Goal: Task Accomplishment & Management: Complete application form

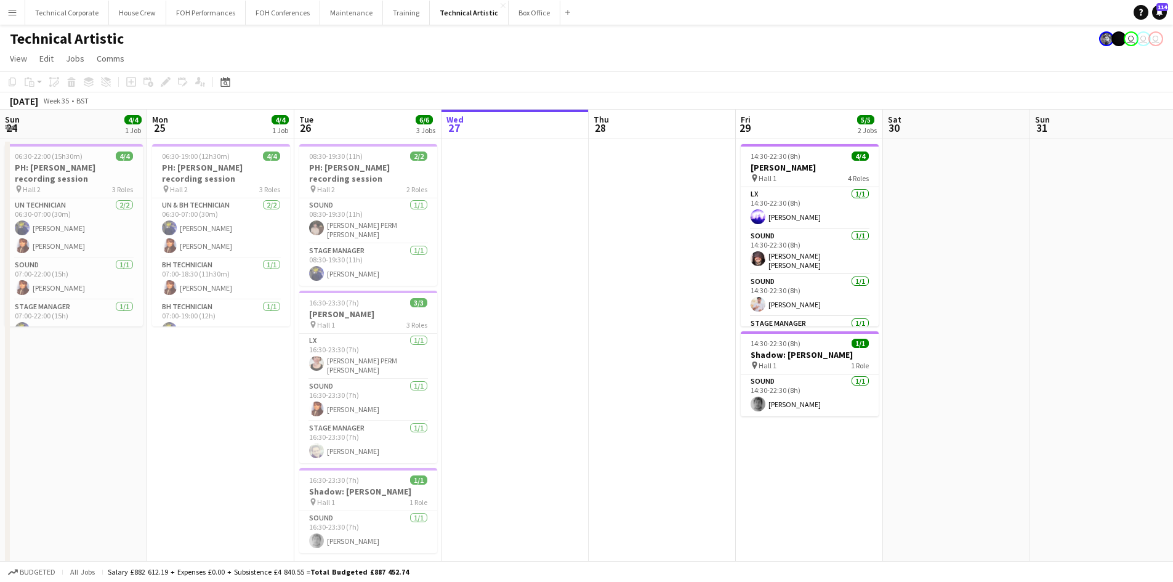
scroll to position [0, 294]
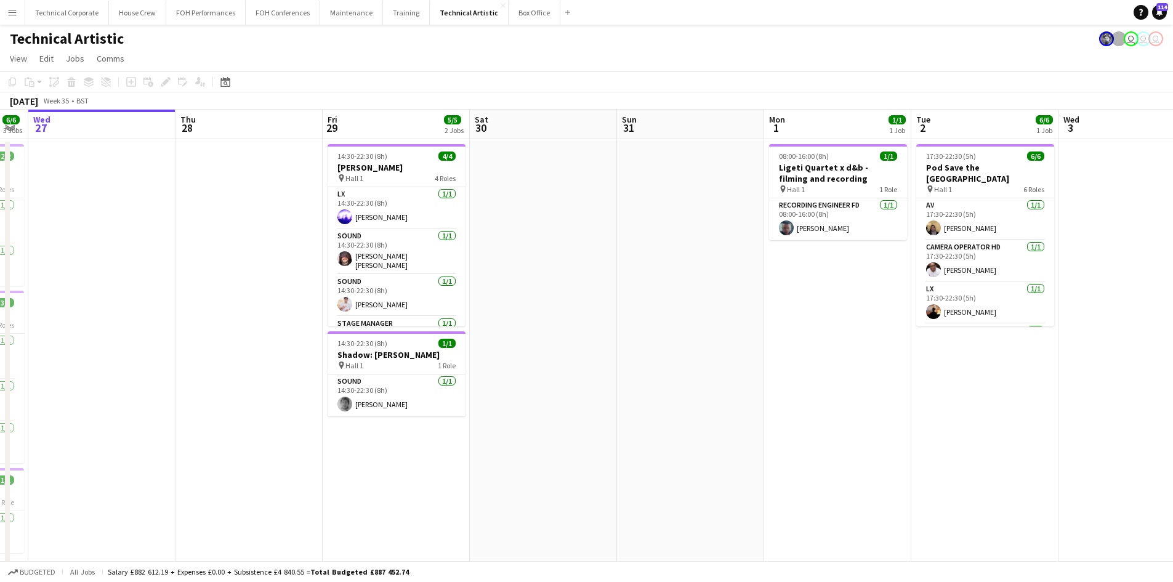
drag, startPoint x: 976, startPoint y: 410, endPoint x: 690, endPoint y: 366, distance: 289.6
click at [690, 366] on app-calendar-viewport "Sun 24 4/4 1 Job Mon 25 4/4 1 Job Tue 26 6/6 3 Jobs Wed 27 Thu 28 Fri 29 5/5 2 …" at bounding box center [586, 468] width 1173 height 716
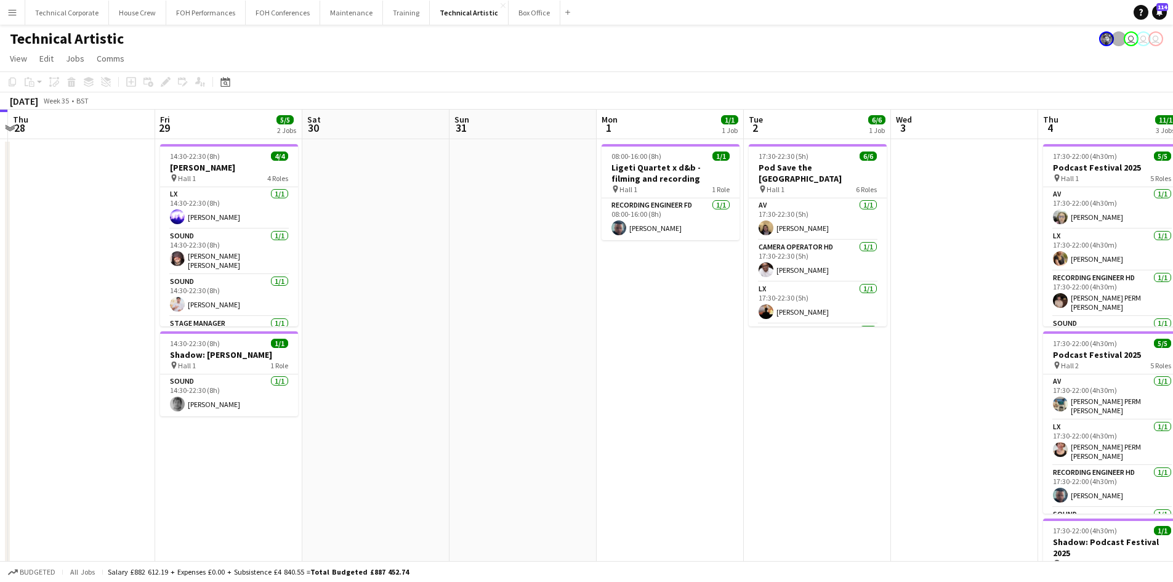
drag, startPoint x: 689, startPoint y: 351, endPoint x: 685, endPoint y: 345, distance: 6.7
click at [686, 351] on app-date-cell "08:00-16:00 (8h) 1/1 Ligeti Quartet x d&b - filming and recording pin Hall 1 1 …" at bounding box center [669, 482] width 147 height 686
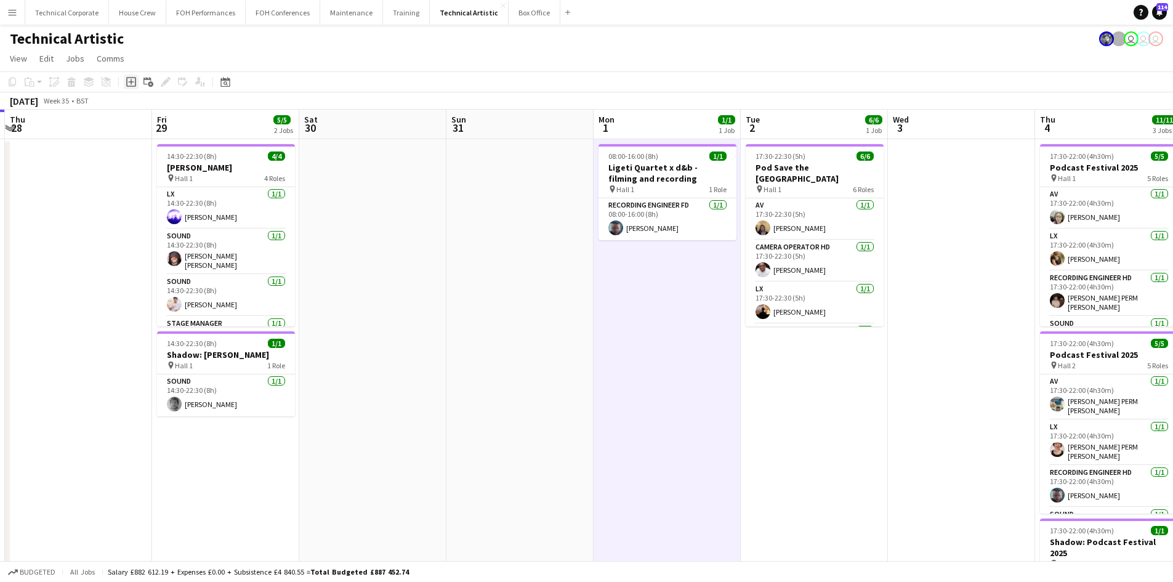
click at [129, 86] on icon at bounding box center [131, 82] width 10 height 10
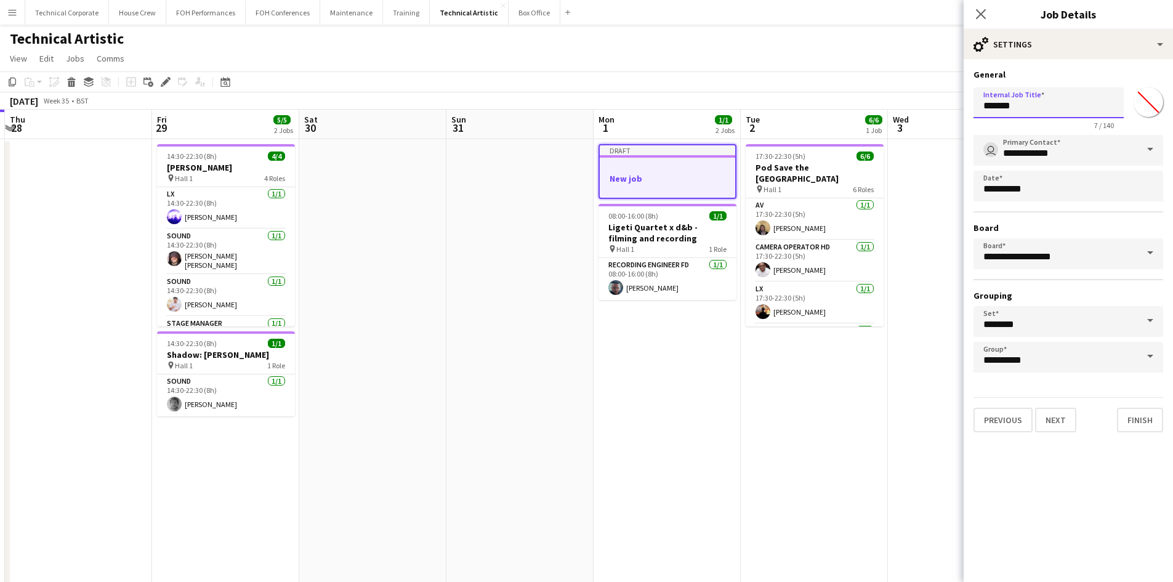
drag, startPoint x: 1028, startPoint y: 102, endPoint x: 309, endPoint y: 157, distance: 721.1
click at [536, 127] on body "Menu Boards Boards Boards All jobs Status Workforce Workforce My Workforce Recr…" at bounding box center [586, 423] width 1173 height 846
type input "**********"
click at [1142, 147] on span at bounding box center [1150, 150] width 26 height 30
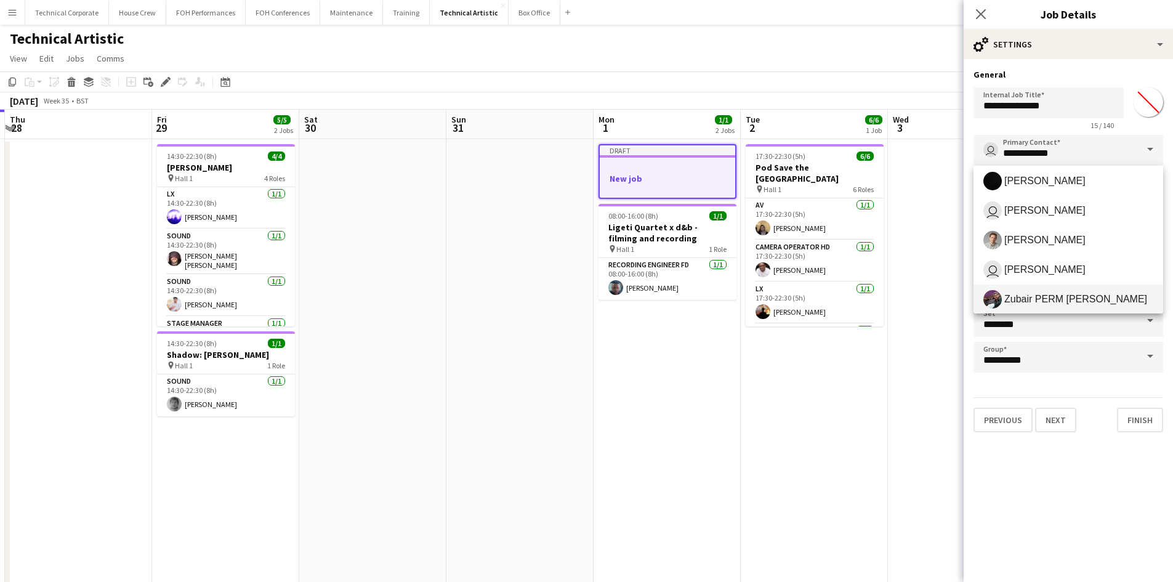
scroll to position [300, 0]
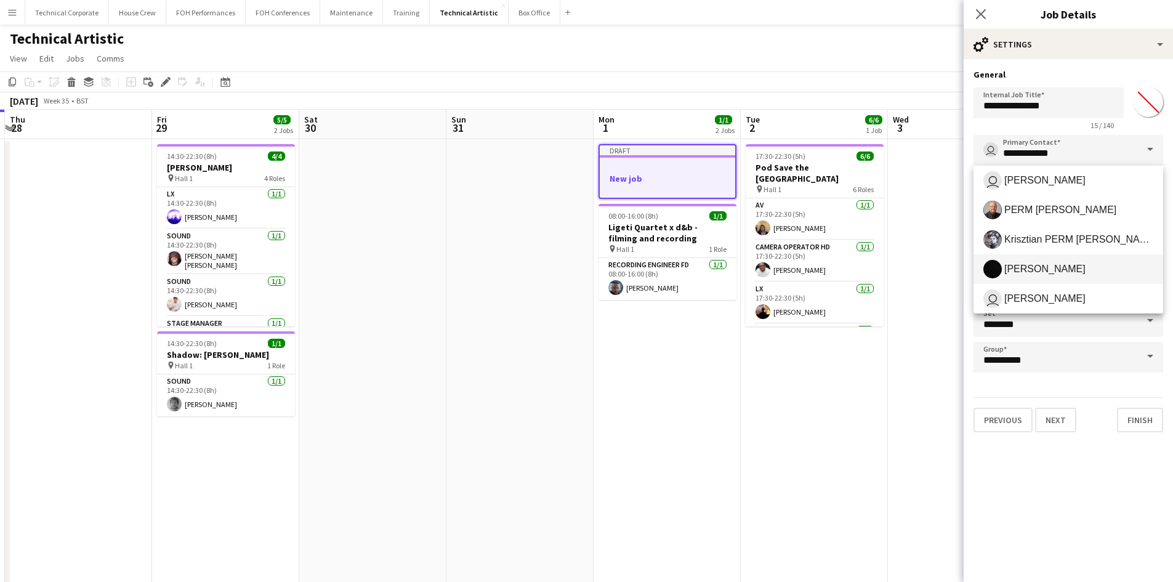
click at [1031, 266] on span "[PERSON_NAME]" at bounding box center [1044, 269] width 81 height 12
type input "**********"
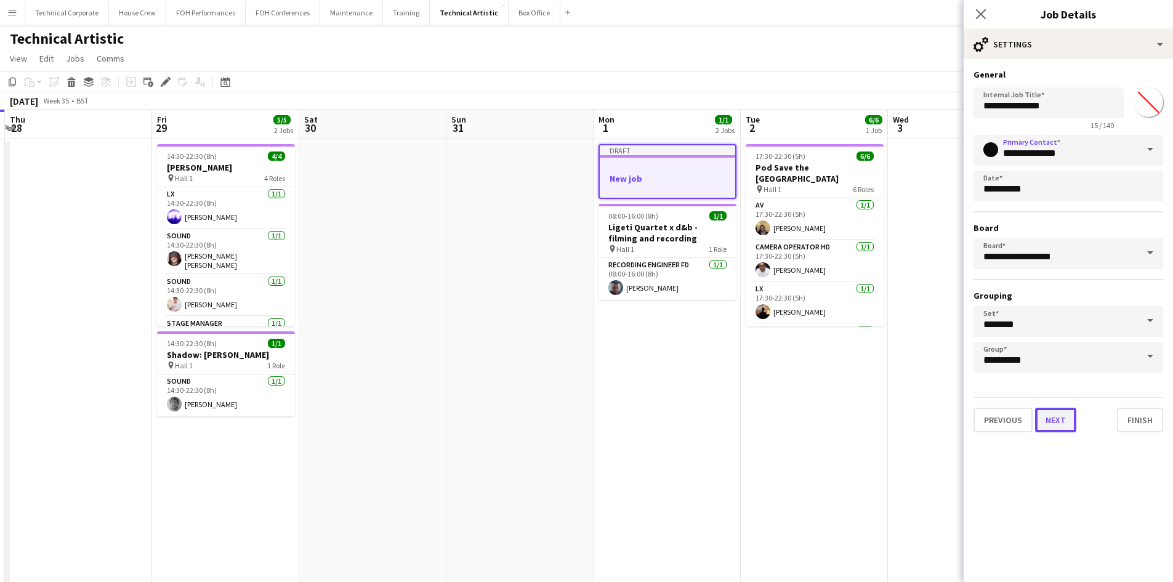
click at [1050, 414] on button "Next" at bounding box center [1055, 420] width 41 height 25
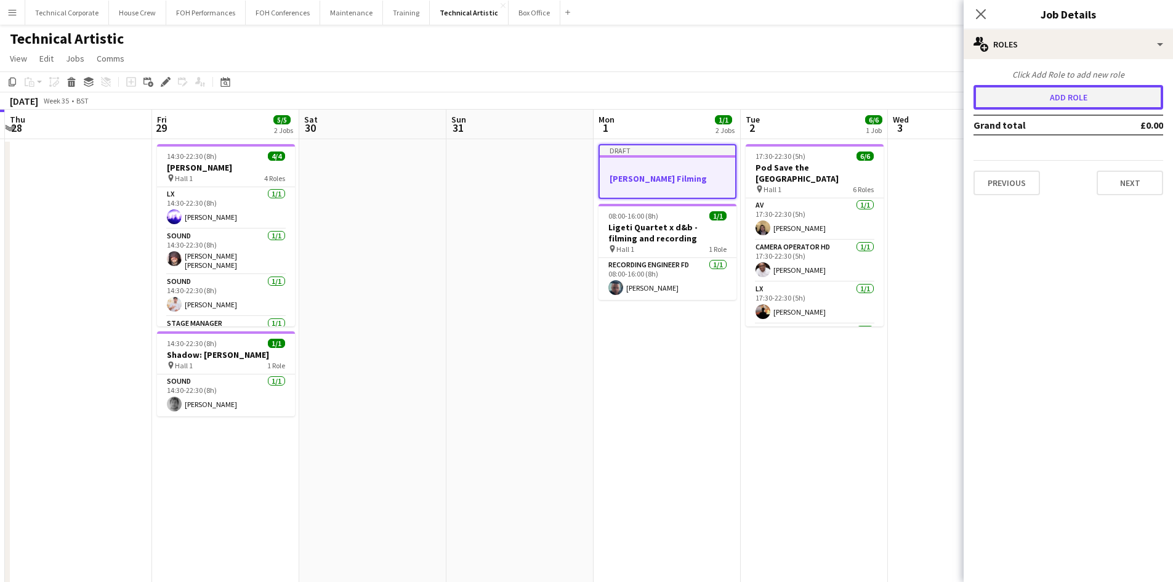
click at [1060, 95] on button "Add role" at bounding box center [1068, 97] width 190 height 25
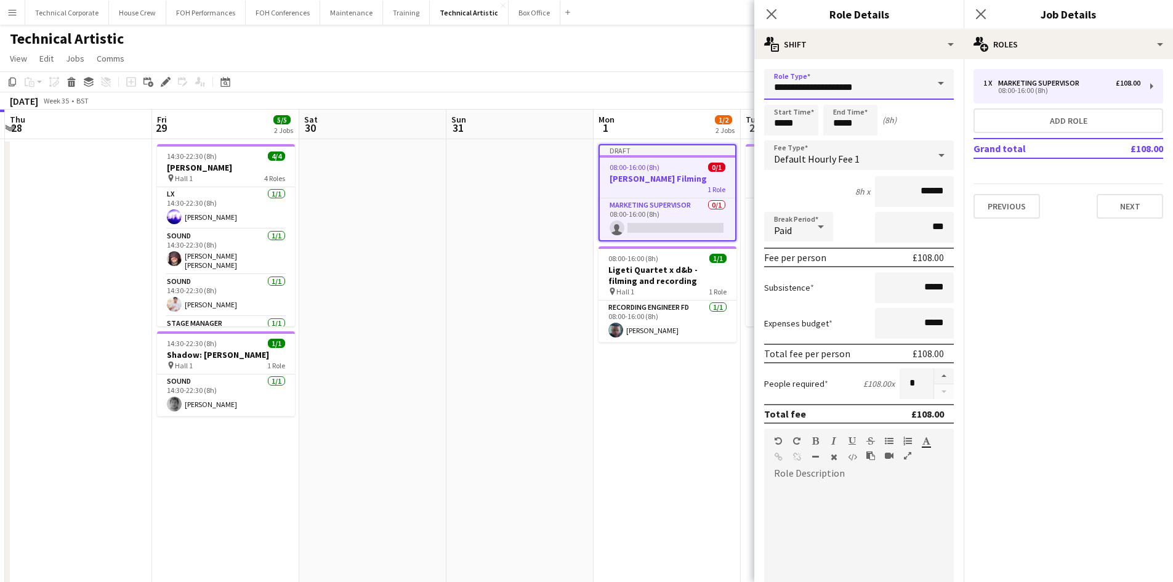
drag, startPoint x: 884, startPoint y: 83, endPoint x: 455, endPoint y: 86, distance: 429.1
click at [454, 84] on body "Menu Boards Boards Boards All jobs Status Workforce Workforce My Workforce Recr…" at bounding box center [586, 423] width 1173 height 846
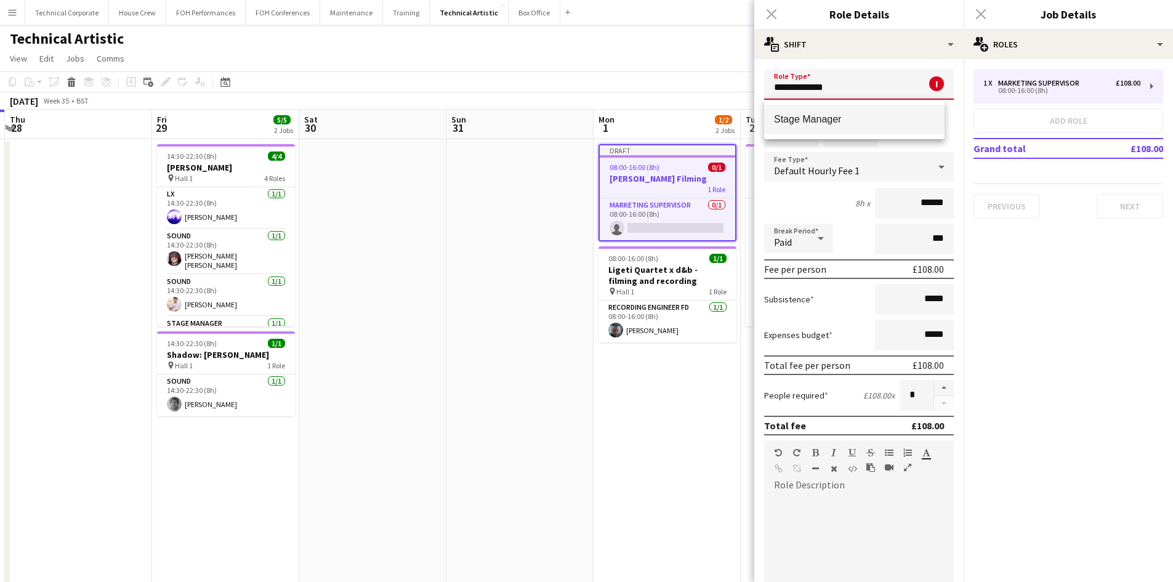
type input "**********"
click at [803, 113] on mat-option "Stage Manager" at bounding box center [854, 120] width 180 height 30
type input "******"
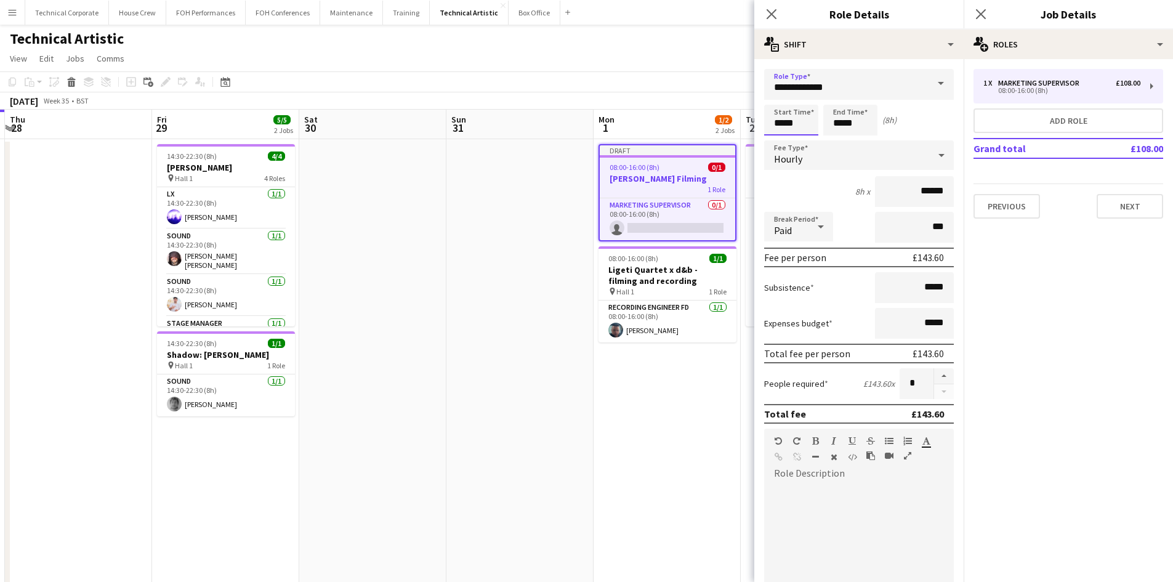
drag, startPoint x: 794, startPoint y: 126, endPoint x: 508, endPoint y: 93, distance: 288.1
click at [574, 98] on body "Menu Boards Boards Boards All jobs Status Workforce Workforce My Workforce Recr…" at bounding box center [586, 423] width 1173 height 846
type input "*****"
drag, startPoint x: 795, startPoint y: 116, endPoint x: 702, endPoint y: 111, distance: 92.5
click at [704, 110] on body "Menu Boards Boards Boards All jobs Status Workforce Workforce My Workforce Recr…" at bounding box center [586, 423] width 1173 height 846
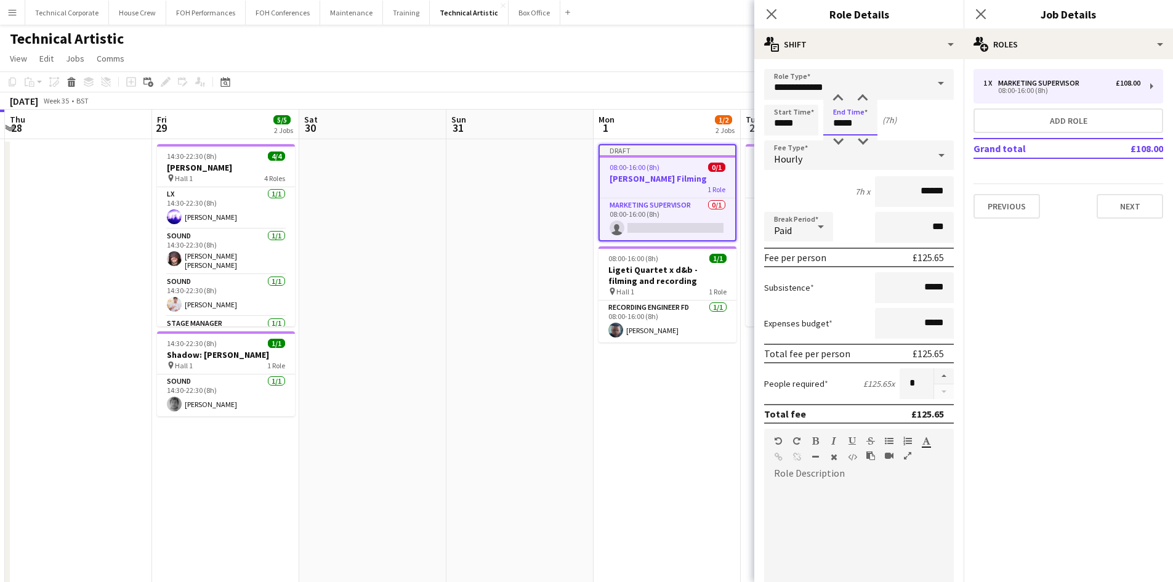
type input "*****"
click at [903, 152] on div "Hourly" at bounding box center [846, 155] width 165 height 30
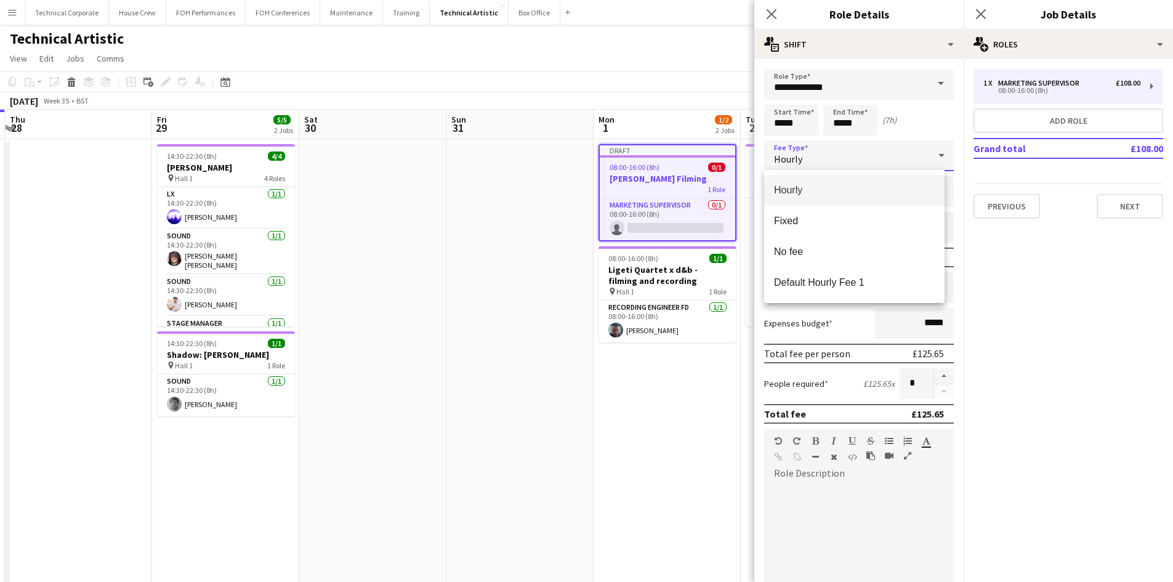
click at [903, 152] on div at bounding box center [586, 291] width 1173 height 582
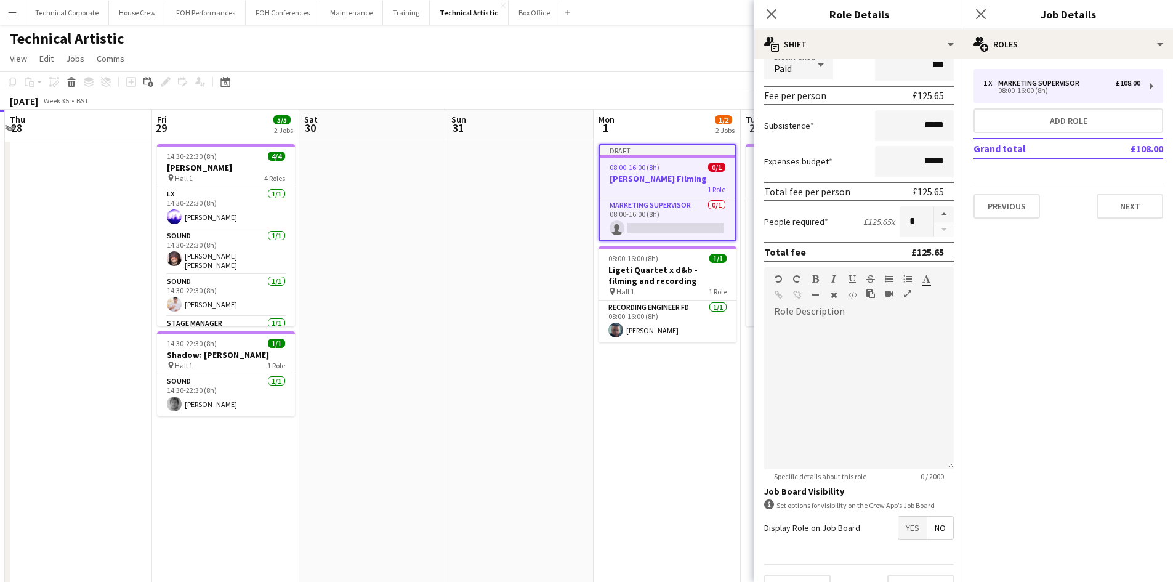
scroll to position [189, 0]
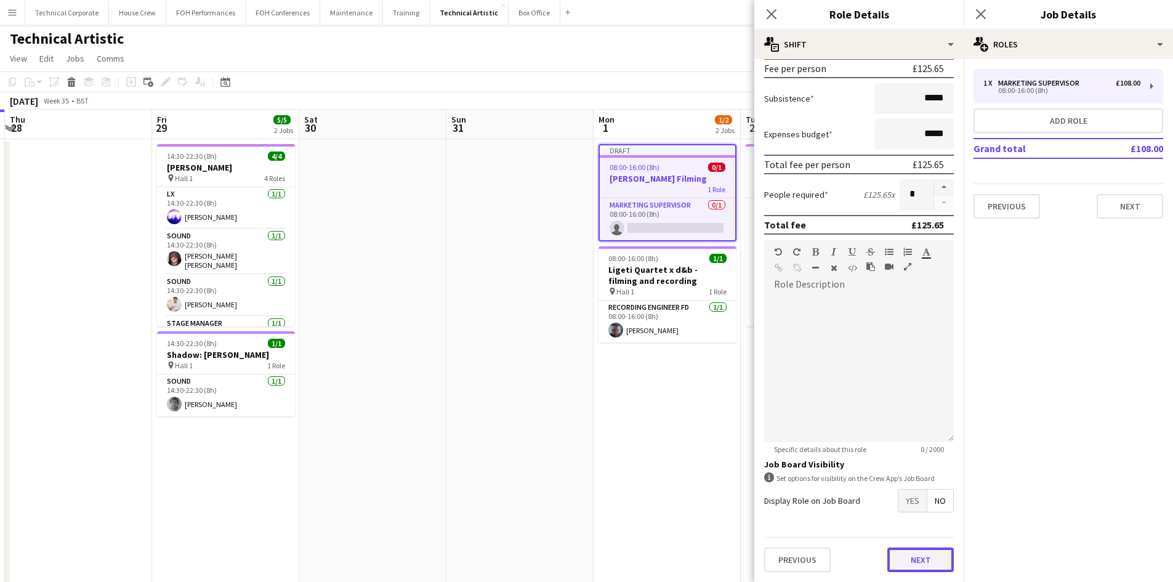
click at [899, 557] on button "Next" at bounding box center [920, 559] width 66 height 25
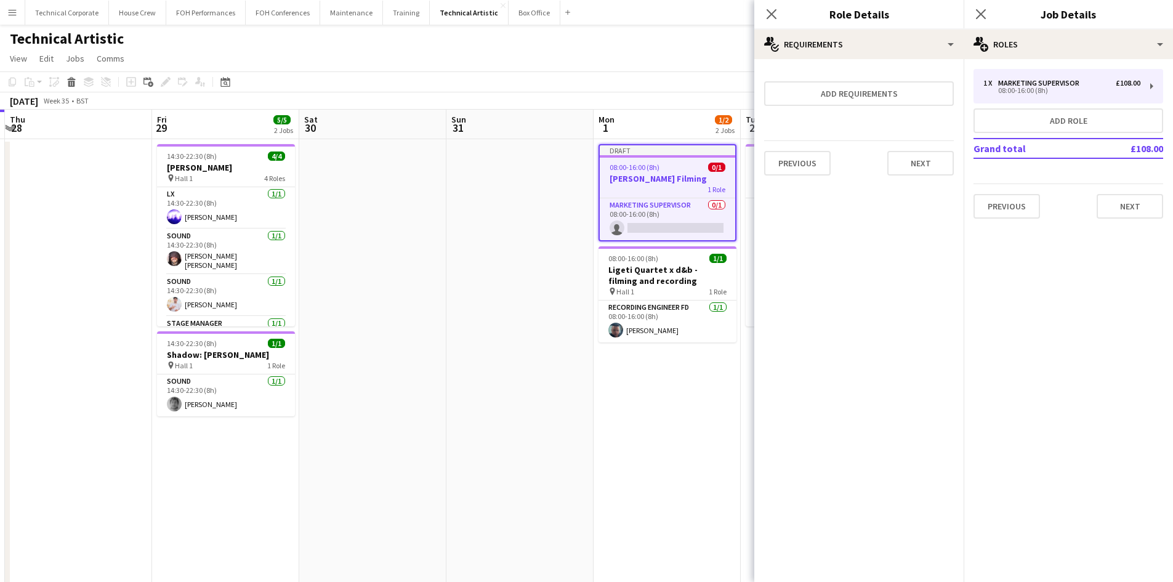
scroll to position [0, 0]
click at [1053, 336] on mat-expansion-panel "pencil3 General details 1 x Stage Manager £125.65 12:30-19:30 (7h) Add role Gra…" at bounding box center [1067, 320] width 209 height 523
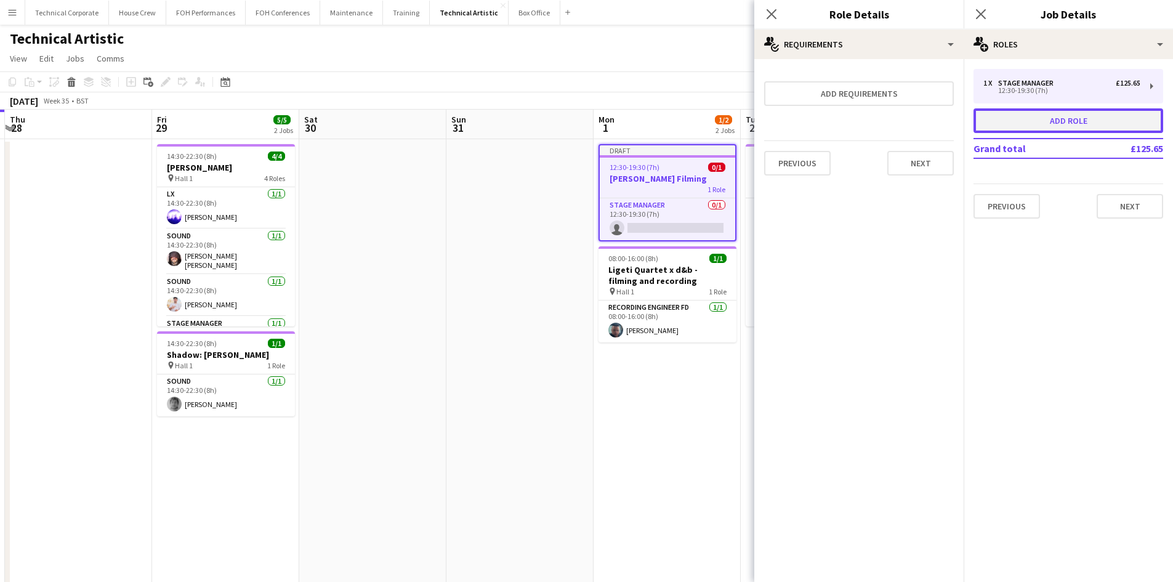
click at [1062, 129] on button "Add role" at bounding box center [1068, 120] width 190 height 25
type input "**********"
type input "*****"
type input "******"
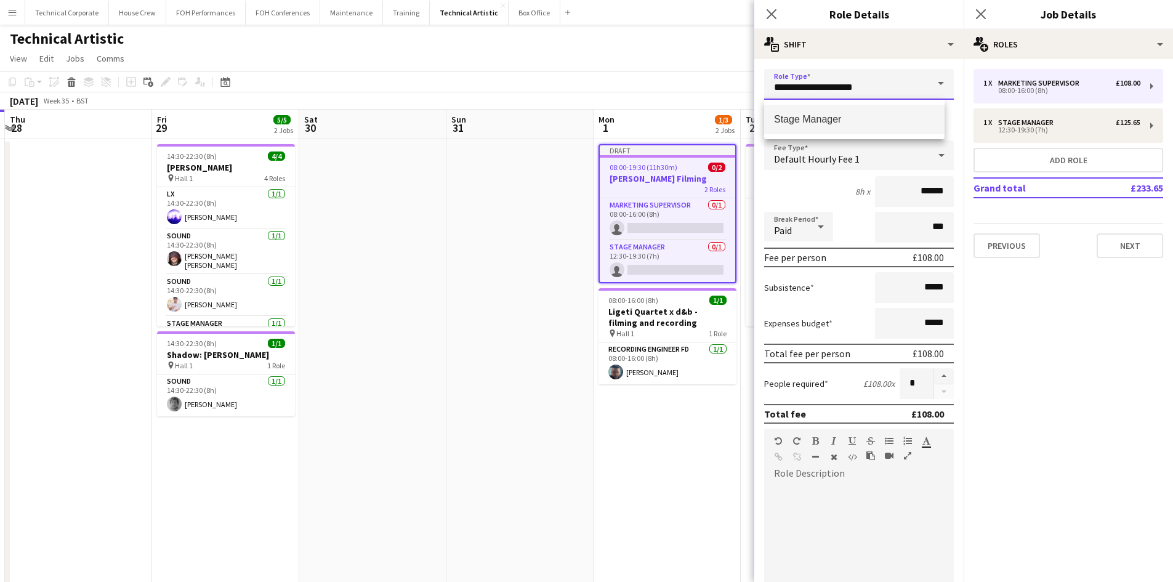
drag, startPoint x: 880, startPoint y: 81, endPoint x: 414, endPoint y: 80, distance: 466.0
click at [427, 81] on body "Menu Boards Boards Boards All jobs Status Workforce Workforce My Workforce Recr…" at bounding box center [586, 423] width 1173 height 846
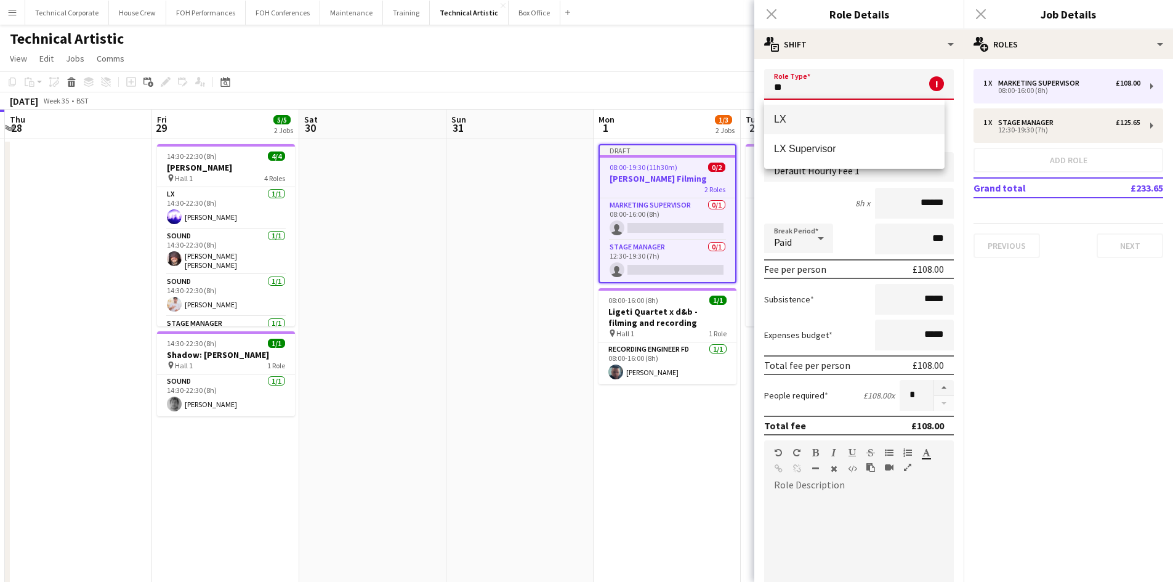
type input "**"
click at [820, 113] on span "LX" at bounding box center [854, 119] width 161 height 12
type input "******"
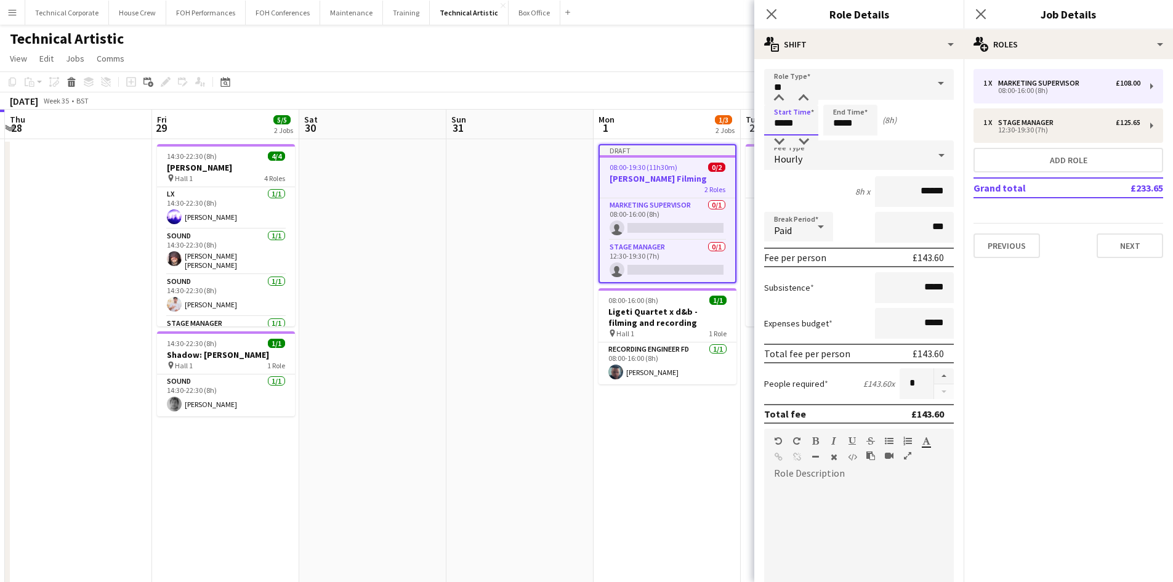
drag, startPoint x: 750, startPoint y: 119, endPoint x: 585, endPoint y: 97, distance: 166.5
click at [595, 97] on body "Menu Boards Boards Boards All jobs Status Workforce Workforce My Workforce Recr…" at bounding box center [586, 423] width 1173 height 846
type input "*****"
drag, startPoint x: 861, startPoint y: 125, endPoint x: 635, endPoint y: 103, distance: 227.0
click at [649, 103] on body "Menu Boards Boards Boards All jobs Status Workforce Workforce My Workforce Recr…" at bounding box center [586, 423] width 1173 height 846
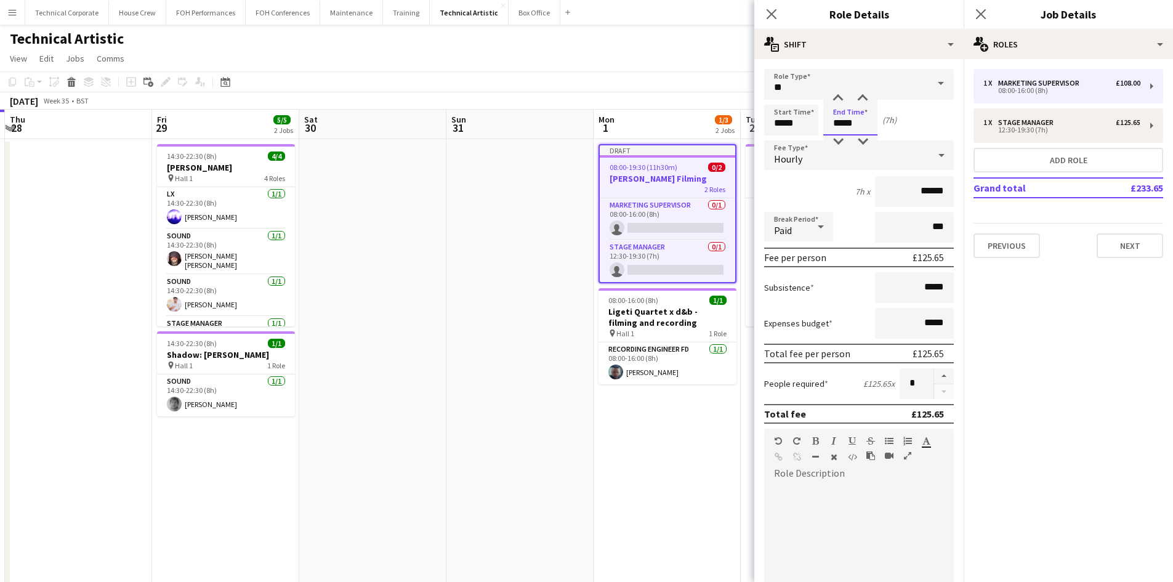
type input "*****"
click at [1077, 426] on mat-expansion-panel "pencil3 General details 1 x Marketing Supervisor £108.00 08:00-16:00 (8h) 1 x S…" at bounding box center [1067, 320] width 209 height 523
click at [492, 477] on app-date-cell at bounding box center [519, 482] width 147 height 686
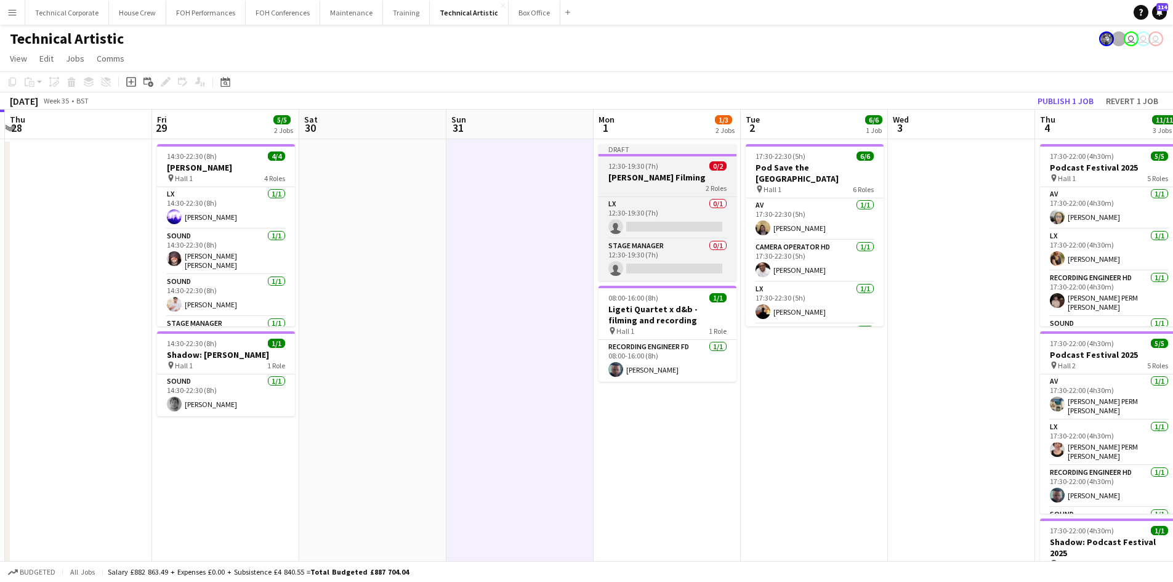
click at [643, 191] on div "2 Roles" at bounding box center [667, 188] width 138 height 10
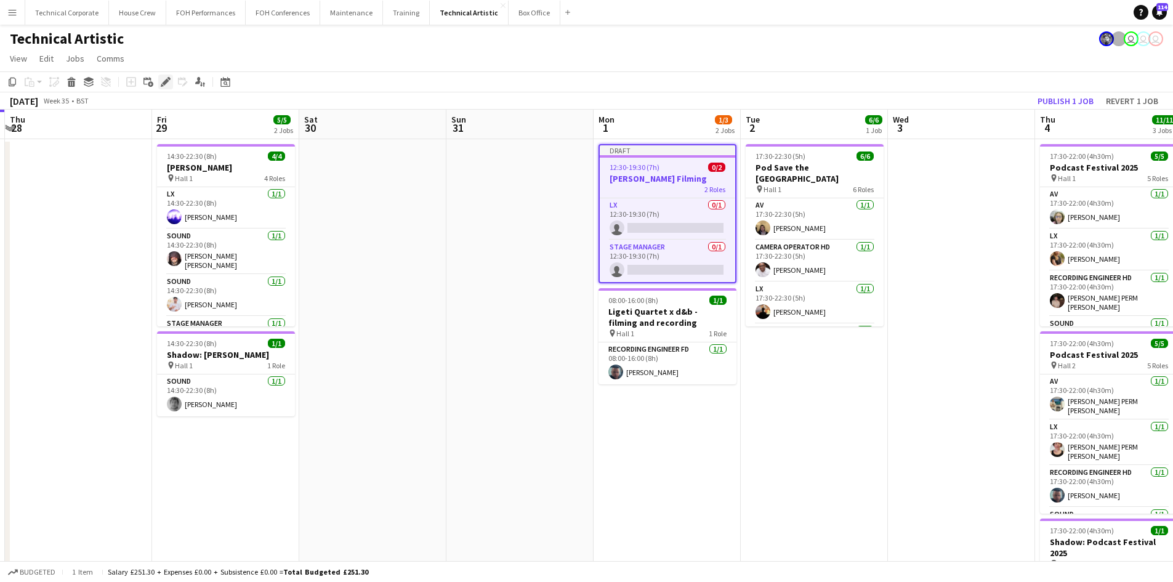
click at [164, 84] on icon at bounding box center [165, 82] width 7 height 7
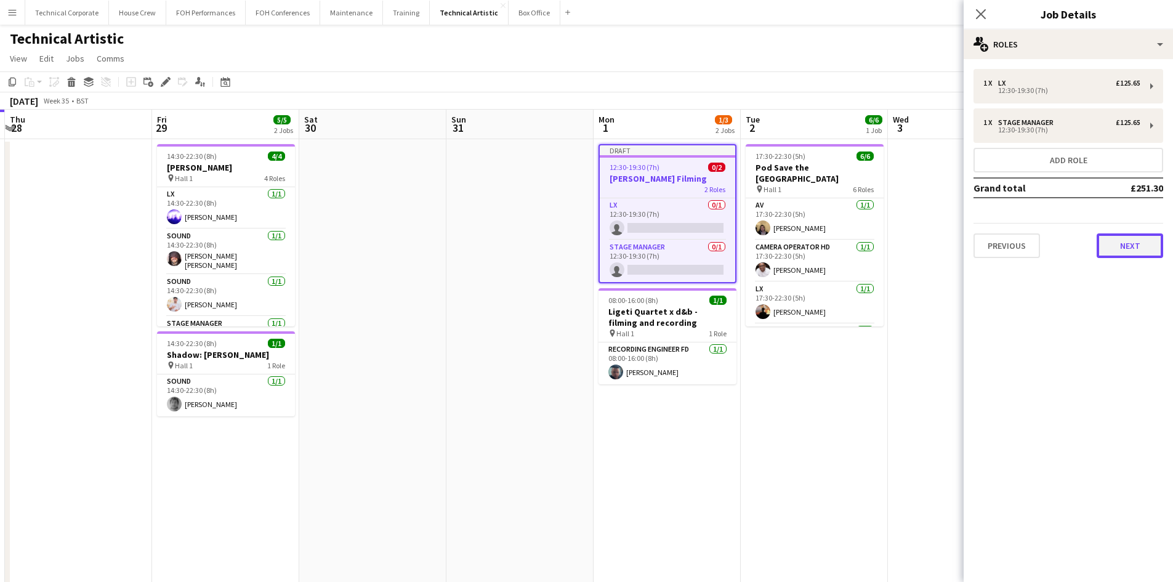
click at [1109, 242] on button "Next" at bounding box center [1129, 245] width 66 height 25
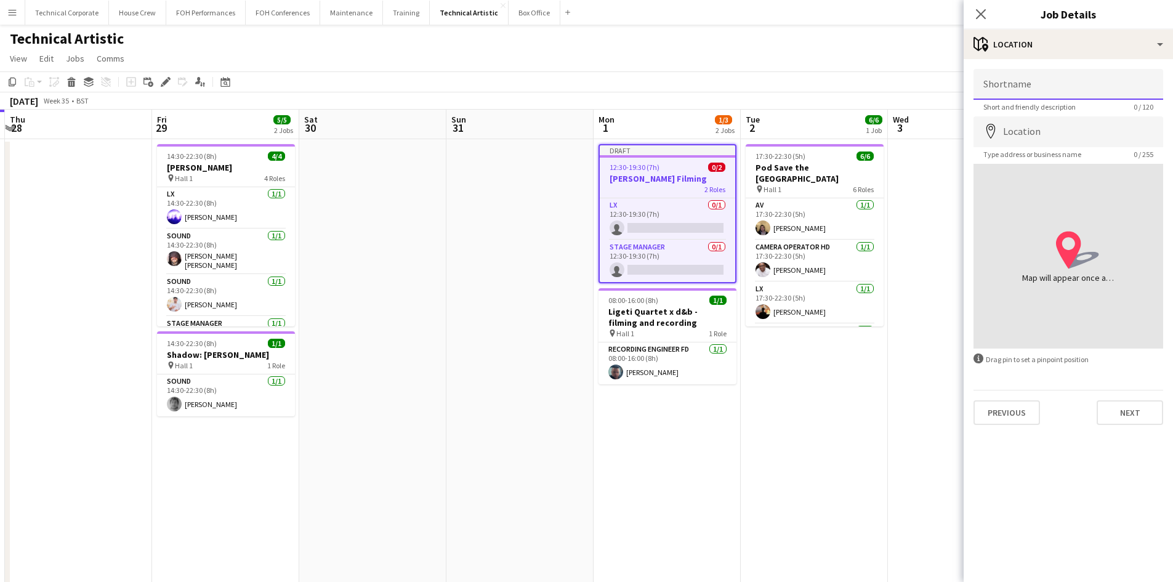
click at [1006, 78] on input "Shortname" at bounding box center [1068, 84] width 190 height 31
type input "******"
click at [1119, 412] on button "Next" at bounding box center [1129, 412] width 66 height 25
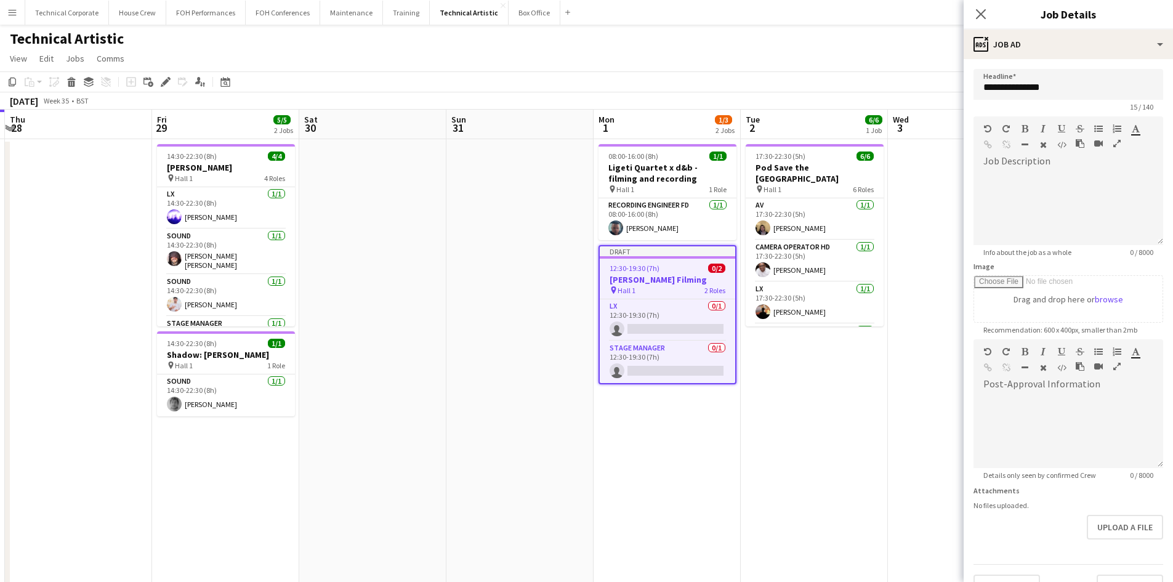
click at [827, 467] on app-date-cell "17:30-22:30 (5h) 6/6 Pod Save the [GEOGRAPHIC_DATA] pin Hall 1 6 Roles AV [DATE…" at bounding box center [814, 482] width 147 height 686
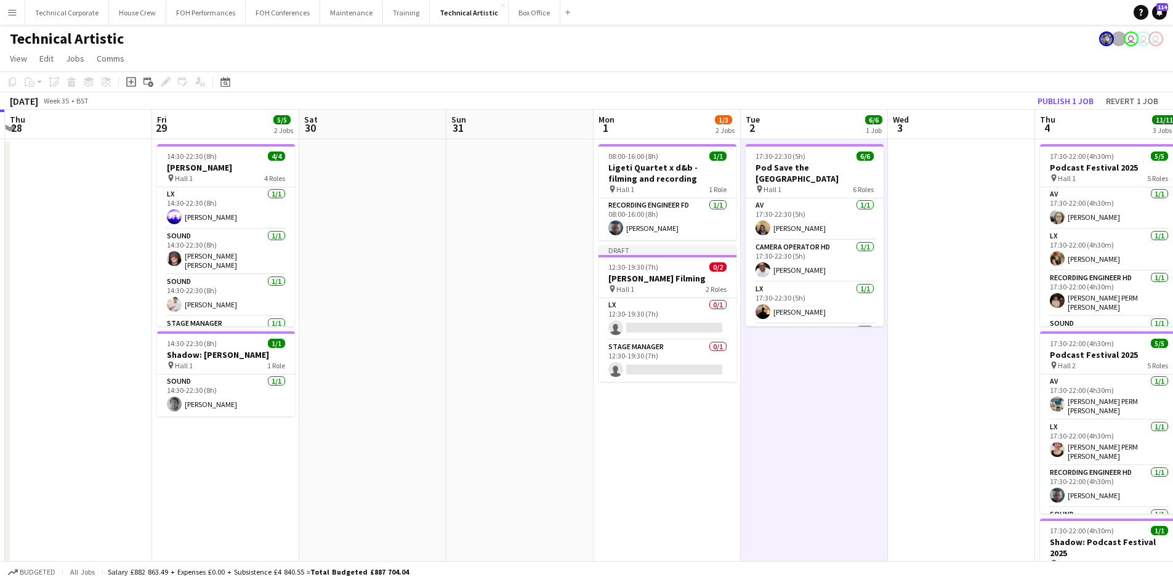
click at [39, 340] on app-date-cell at bounding box center [78, 482] width 147 height 686
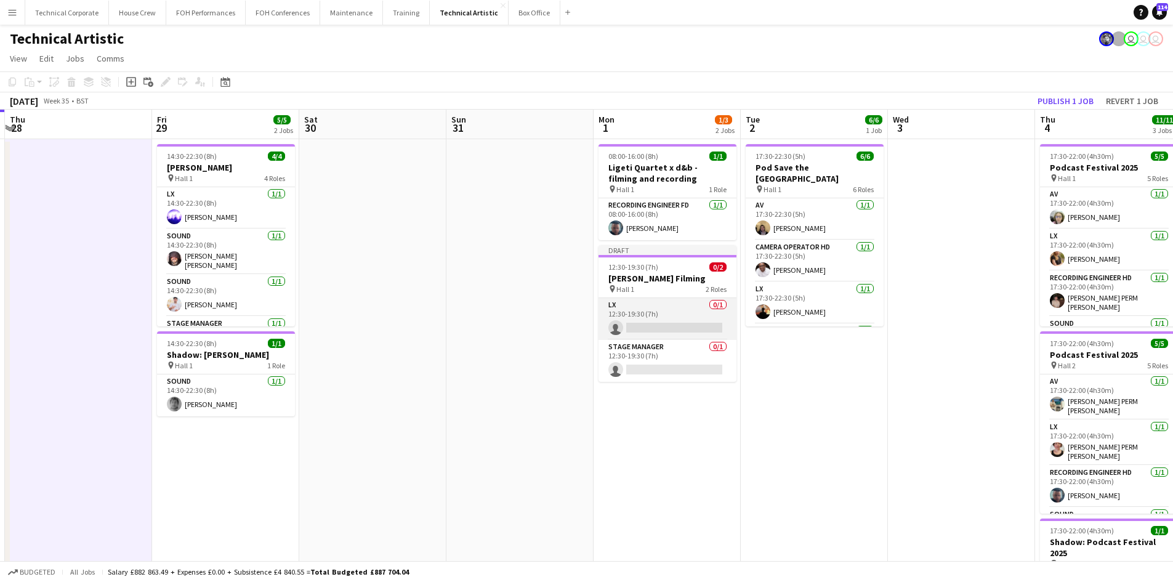
click at [680, 317] on app-card-role "LX 0/1 12:30-19:30 (7h) single-neutral-actions" at bounding box center [667, 319] width 138 height 42
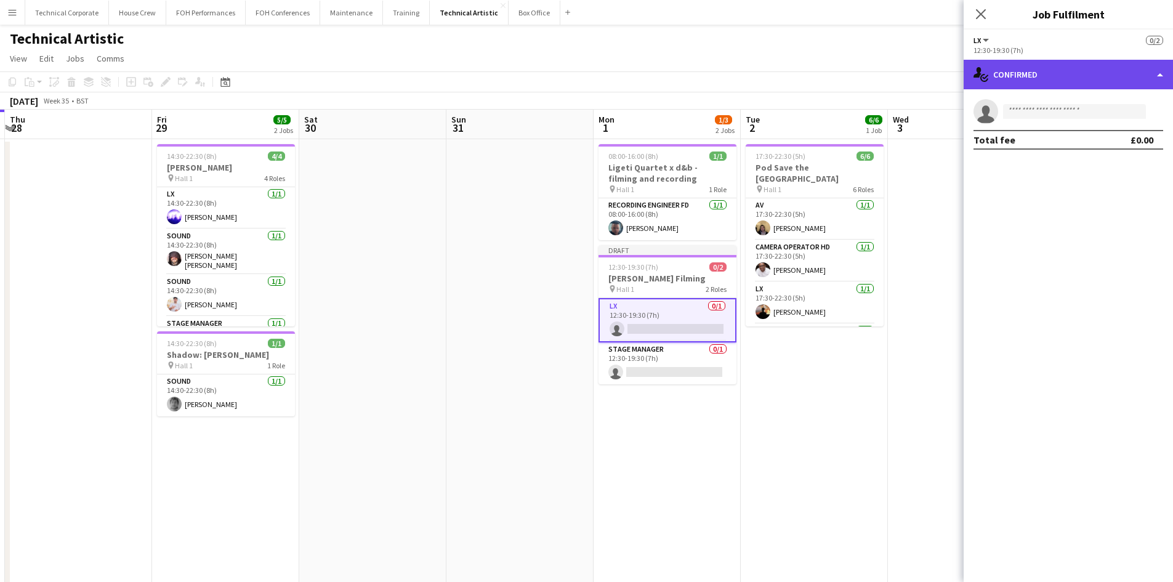
click at [1095, 67] on div "single-neutral-actions-check-2 Confirmed" at bounding box center [1067, 75] width 209 height 30
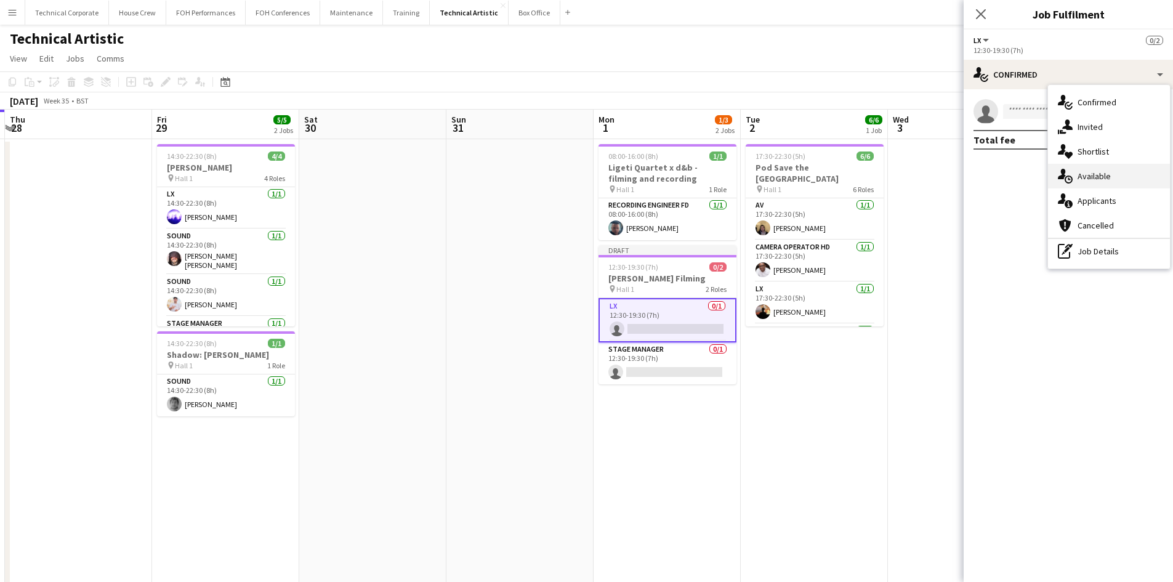
click at [1086, 179] on div "single-neutral-actions-upload Available" at bounding box center [1109, 176] width 122 height 25
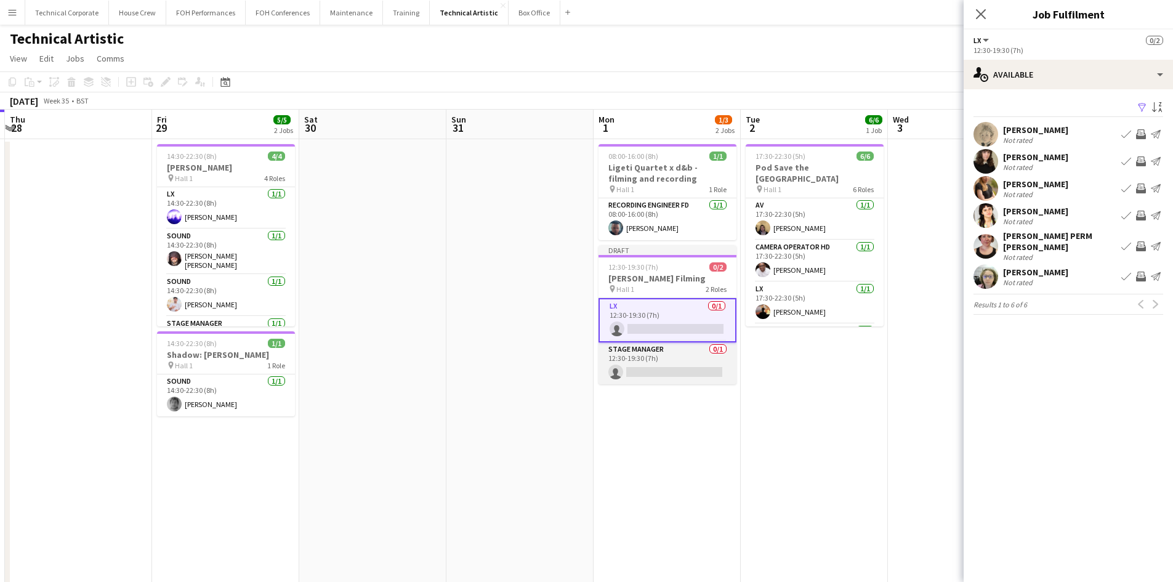
click at [642, 355] on app-card-role "Stage Manager 0/1 12:30-19:30 (7h) single-neutral-actions" at bounding box center [667, 363] width 138 height 42
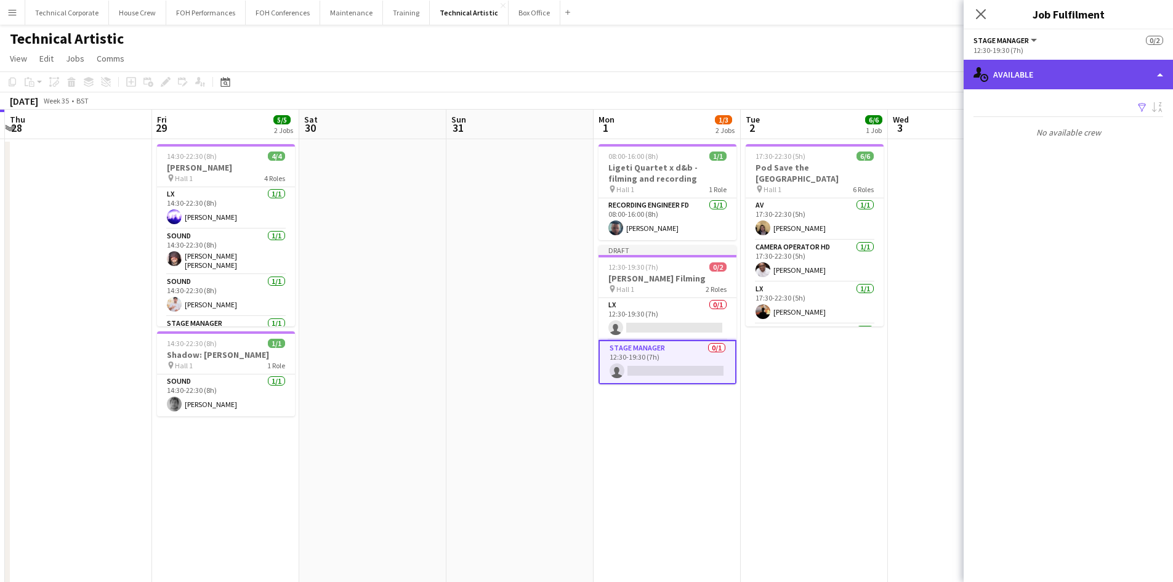
click at [1092, 78] on div "single-neutral-actions-upload Available" at bounding box center [1067, 75] width 209 height 30
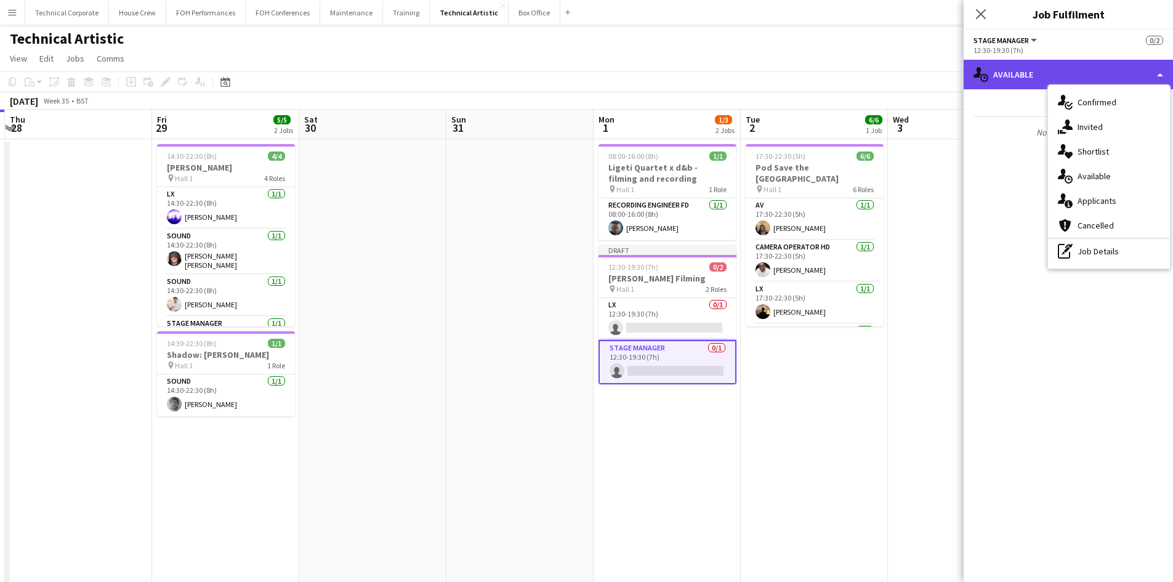
click at [1092, 78] on div "single-neutral-actions-upload Available" at bounding box center [1067, 75] width 209 height 30
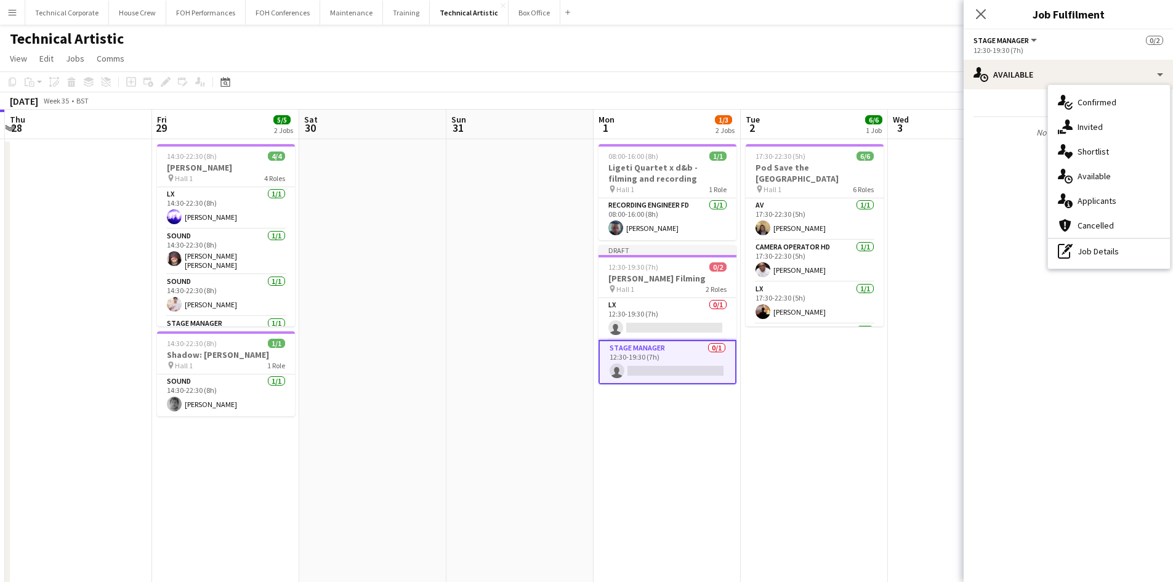
click at [1014, 151] on div "Filter Sort asc No available crew Rating: 0 - 5 0 5 To use distance filter, sel…" at bounding box center [1067, 120] width 209 height 63
click at [1139, 105] on app-icon "Filter" at bounding box center [1142, 108] width 10 height 12
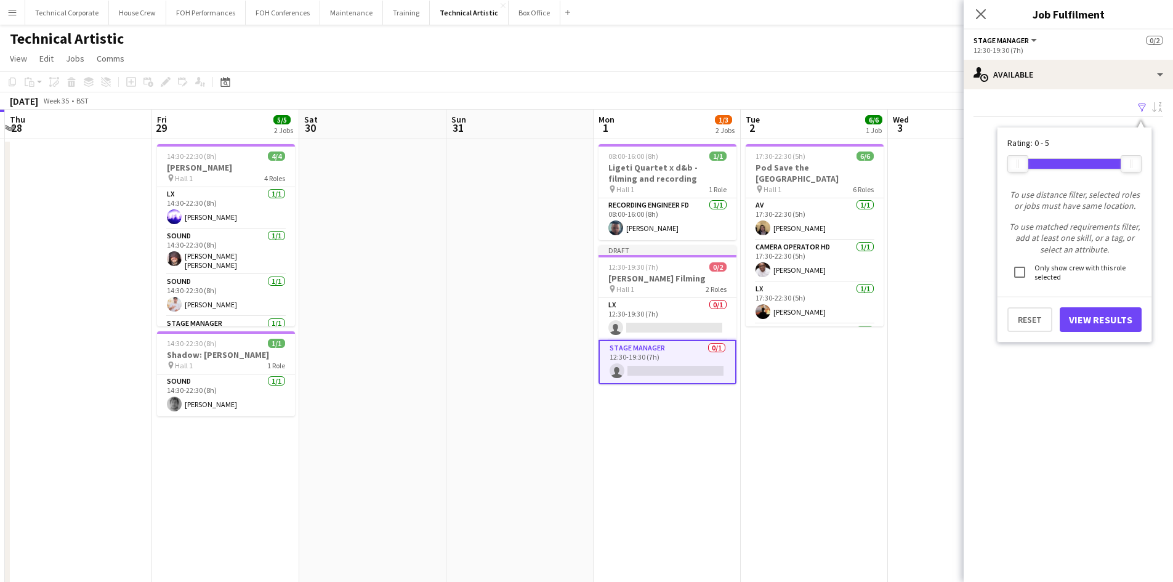
click at [1139, 105] on app-icon "Filter" at bounding box center [1142, 108] width 10 height 12
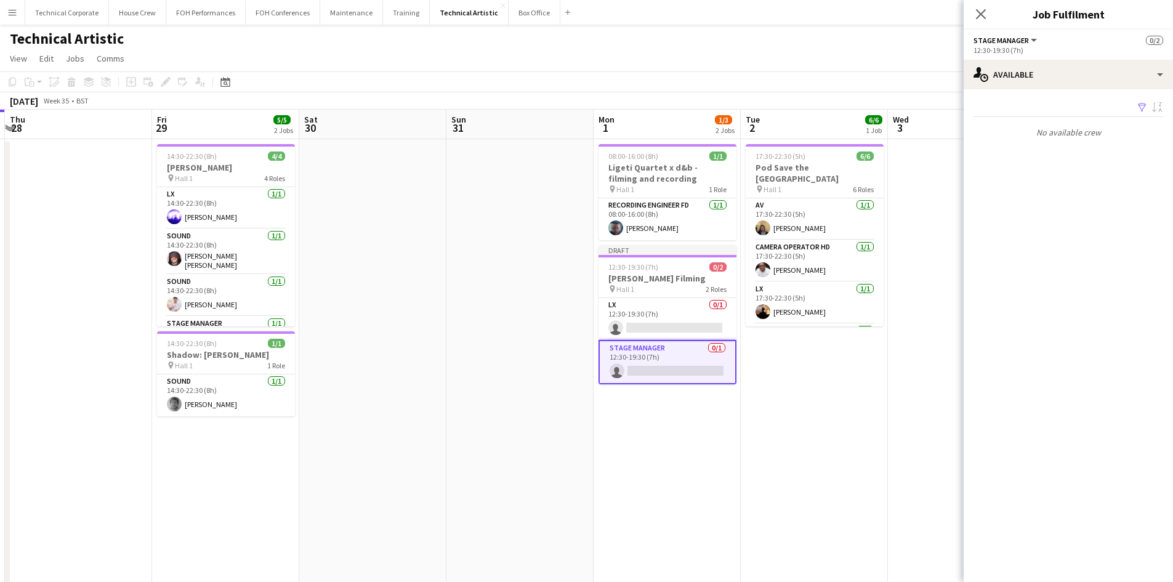
click at [1072, 105] on div "Filter Sort asc" at bounding box center [1068, 108] width 190 height 18
click at [1135, 103] on button "Filter" at bounding box center [1140, 107] width 15 height 15
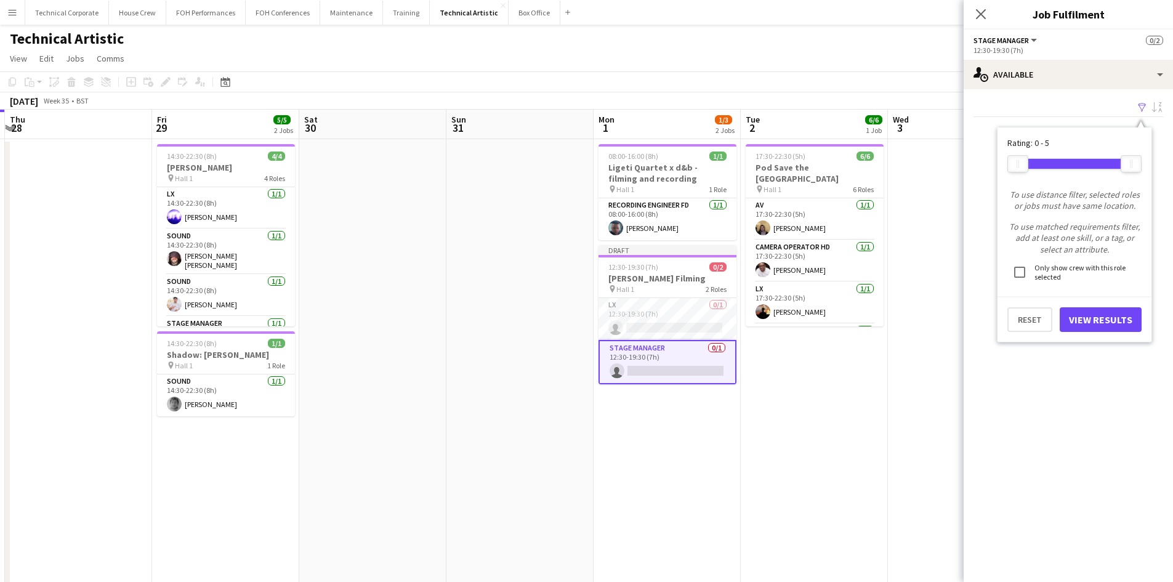
click at [1086, 106] on div "Filter Sort asc" at bounding box center [1068, 108] width 190 height 18
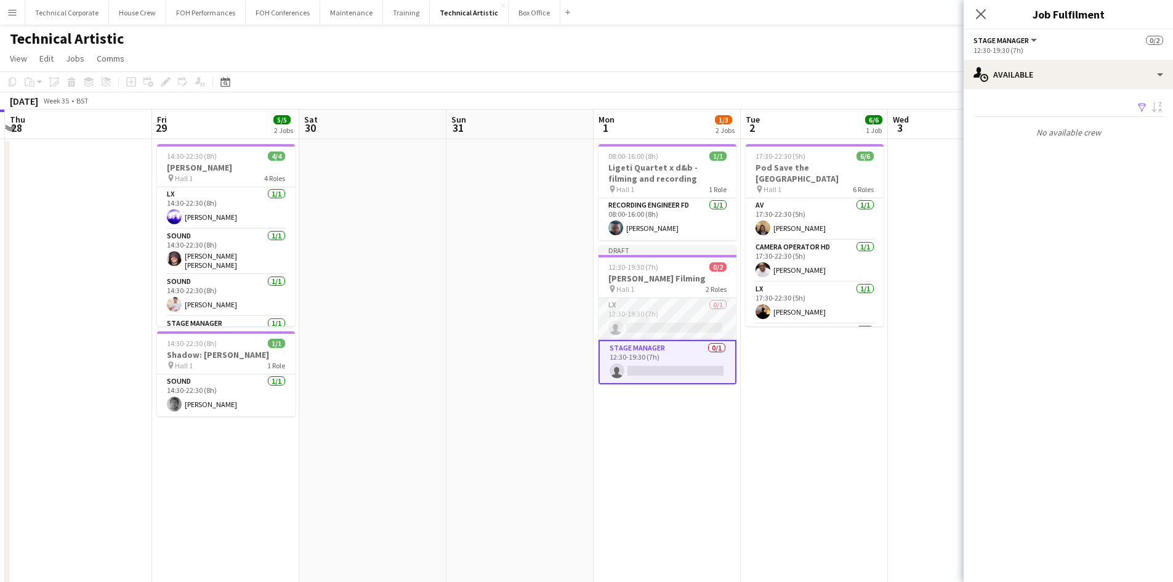
click at [673, 305] on app-card-role "LX 0/1 12:30-19:30 (7h) single-neutral-actions" at bounding box center [667, 319] width 138 height 42
click at [668, 356] on app-card-role "Stage Manager 0/1 12:30-19:30 (7h) single-neutral-actions" at bounding box center [667, 363] width 138 height 42
click at [626, 474] on app-date-cell "08:00-16:00 (8h) 1/1 Ligeti Quartet x d&b - filming and recording pin Hall 1 1 …" at bounding box center [666, 482] width 147 height 686
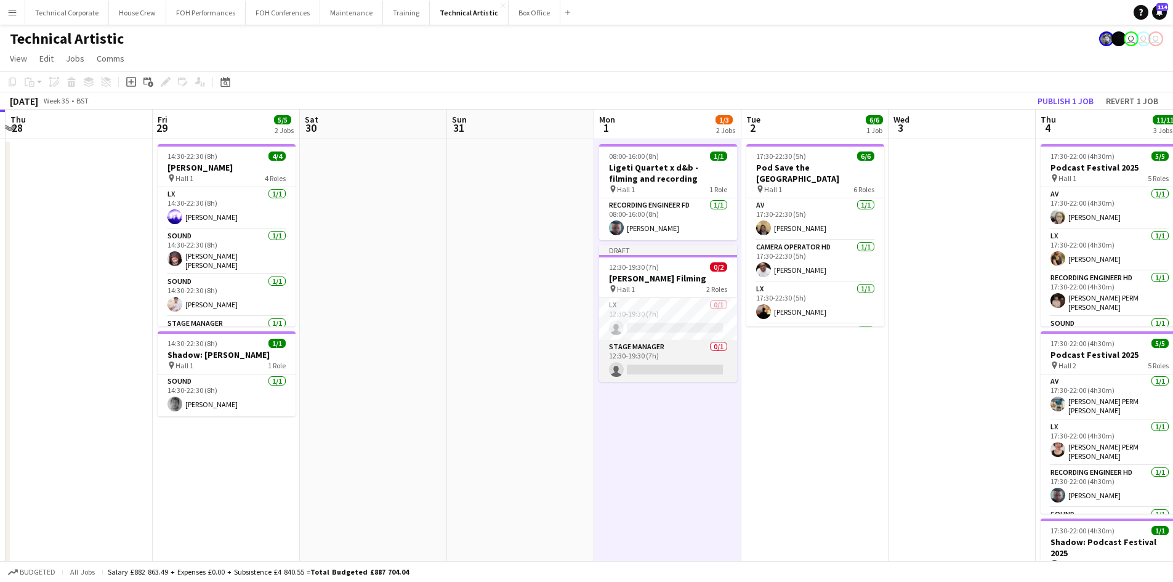
click at [686, 369] on app-card-role "Stage Manager 0/1 12:30-19:30 (7h) single-neutral-actions" at bounding box center [668, 361] width 138 height 42
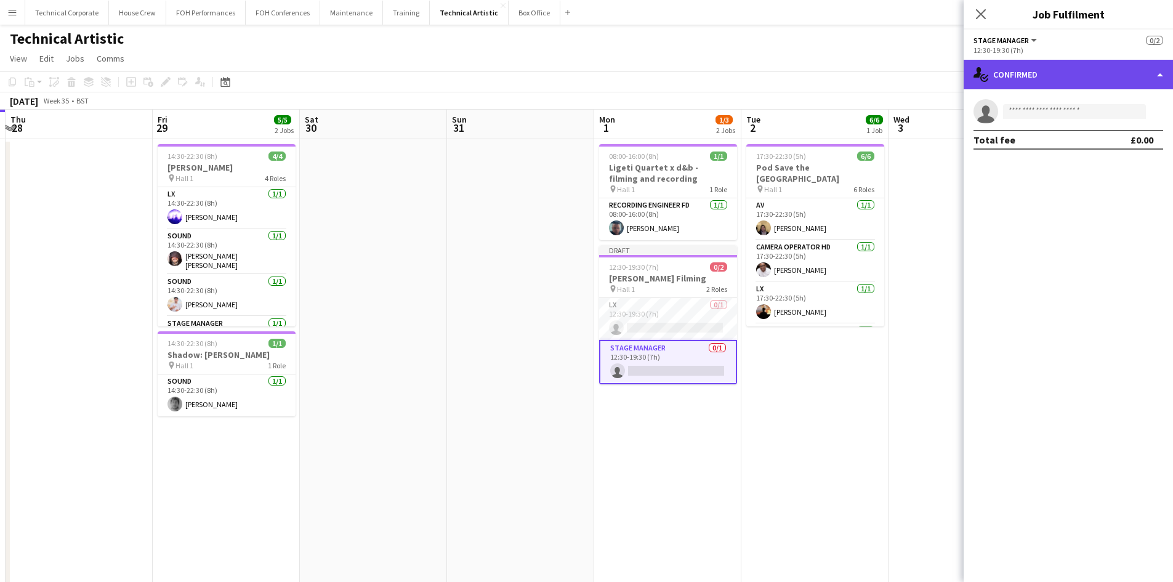
click at [1088, 73] on div "single-neutral-actions-check-2 Confirmed" at bounding box center [1067, 75] width 209 height 30
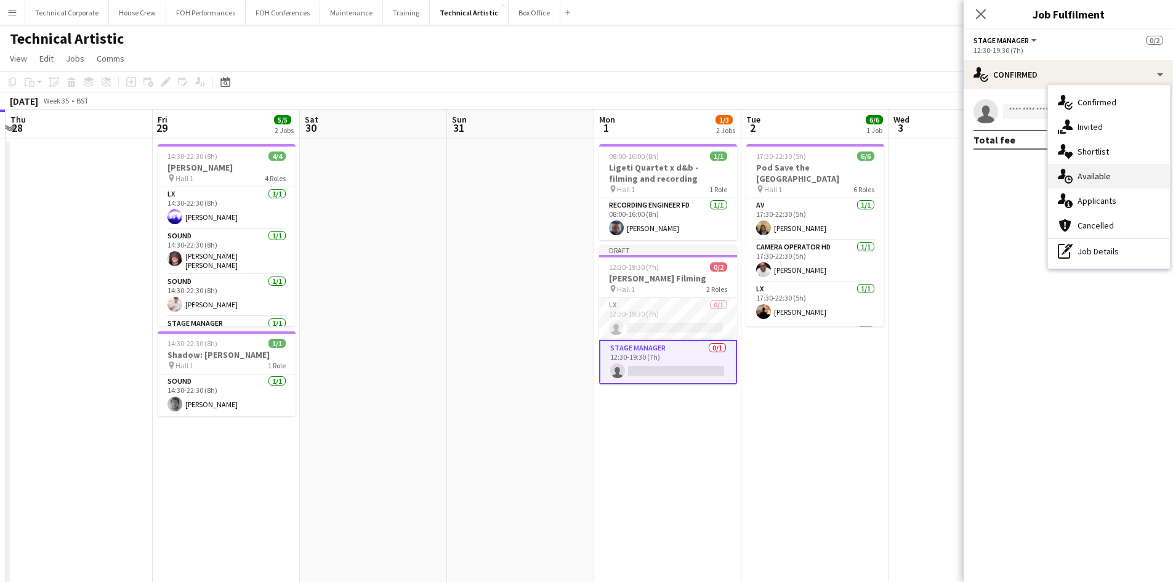
click at [1098, 178] on div "single-neutral-actions-upload Available" at bounding box center [1109, 176] width 122 height 25
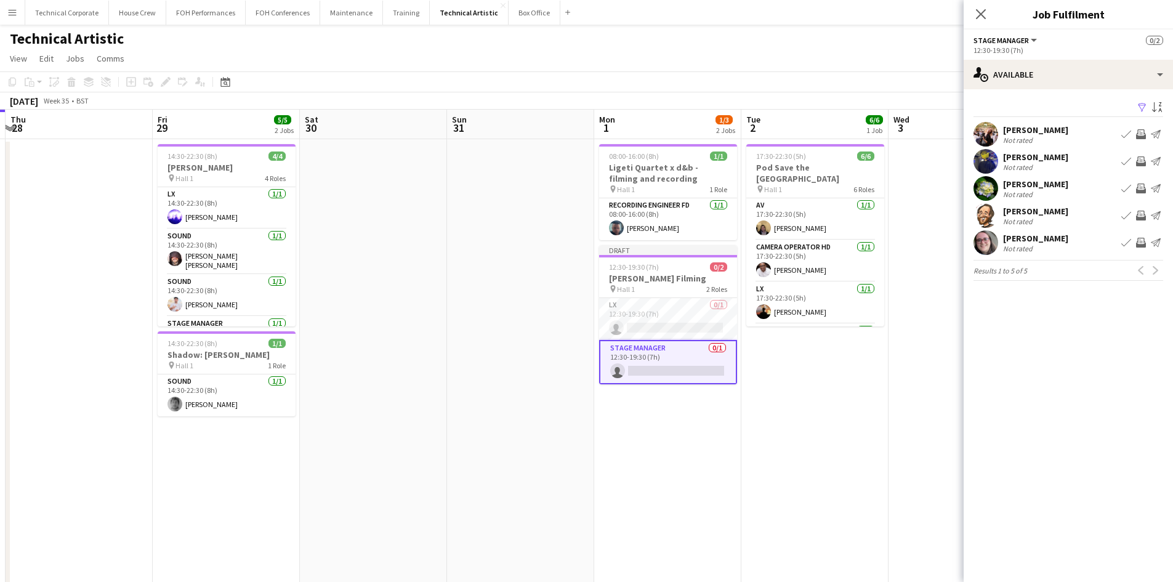
click at [813, 427] on app-date-cell "17:30-22:30 (5h) 6/6 Pod Save the [GEOGRAPHIC_DATA] pin Hall 1 6 Roles AV [DATE…" at bounding box center [814, 482] width 147 height 686
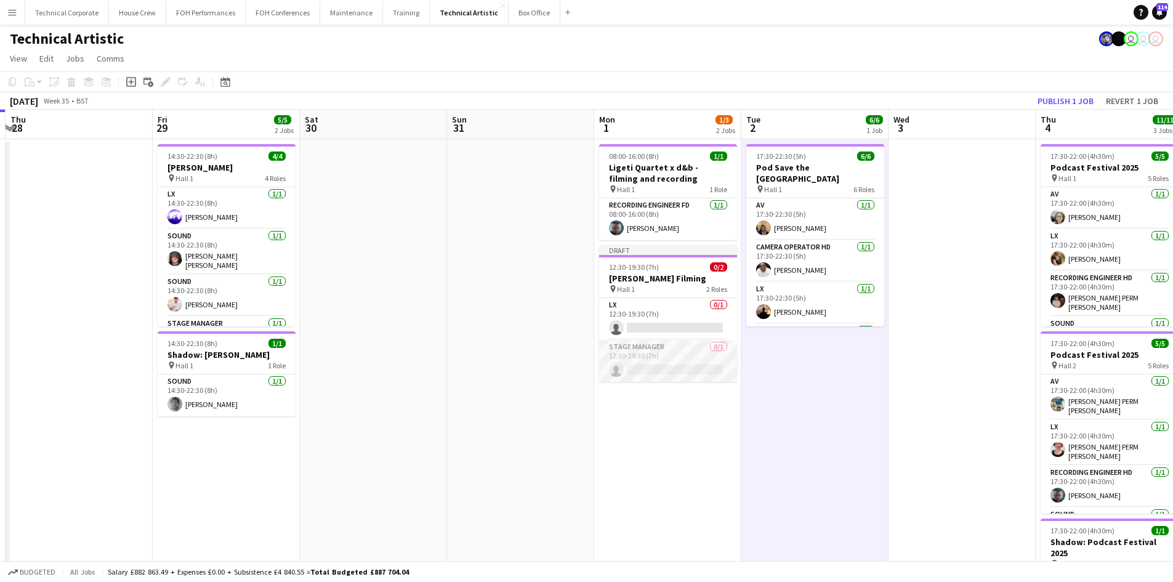
click at [684, 356] on app-card-role "Stage Manager 0/1 12:30-19:30 (7h) single-neutral-actions" at bounding box center [668, 361] width 138 height 42
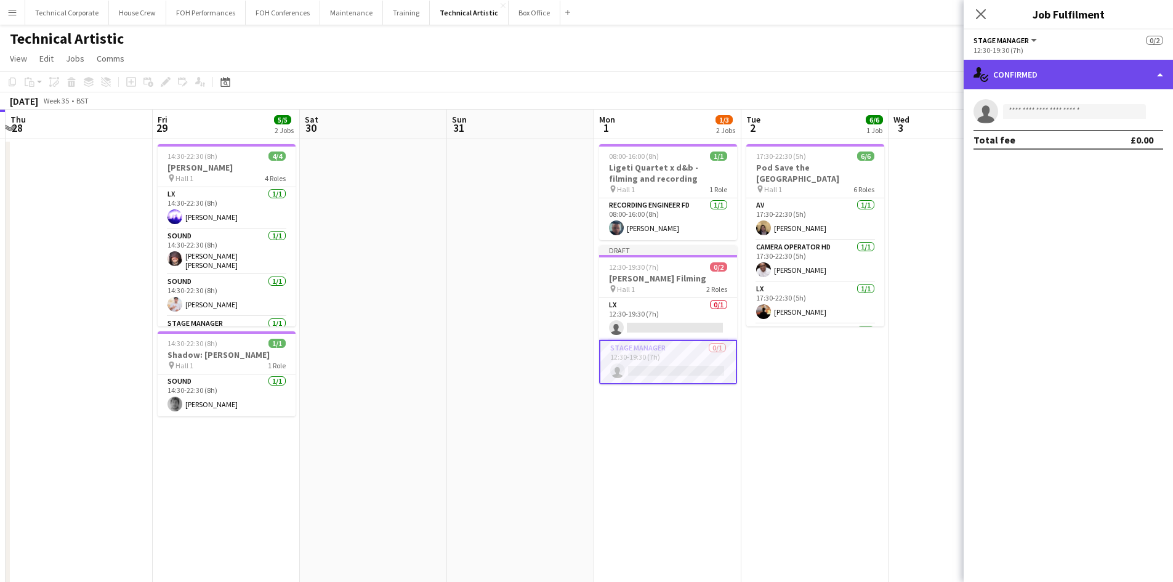
click at [1087, 61] on div "single-neutral-actions-check-2 Confirmed" at bounding box center [1067, 75] width 209 height 30
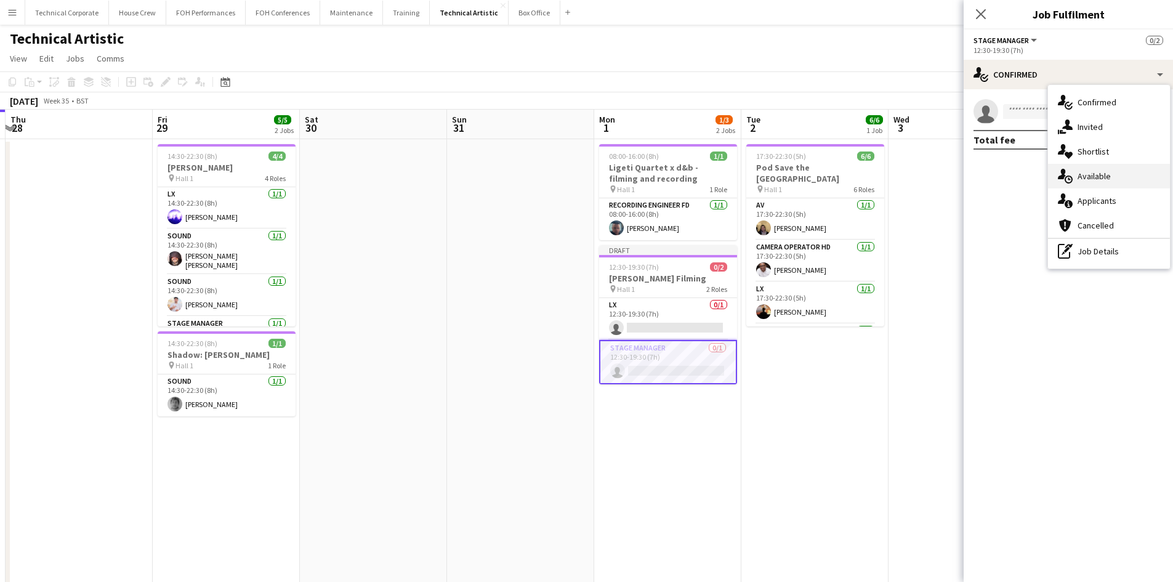
click at [1088, 176] on div "single-neutral-actions-upload Available" at bounding box center [1109, 176] width 122 height 25
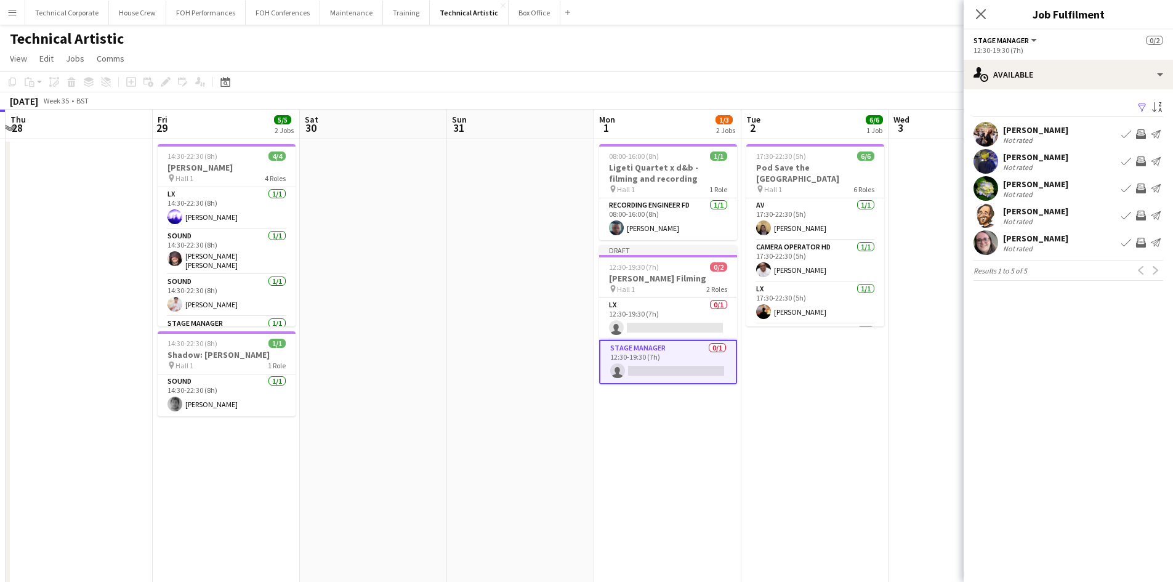
click at [1010, 149] on div "[PERSON_NAME] Not rated Book crew Invite crew Send notification" at bounding box center [1067, 161] width 209 height 25
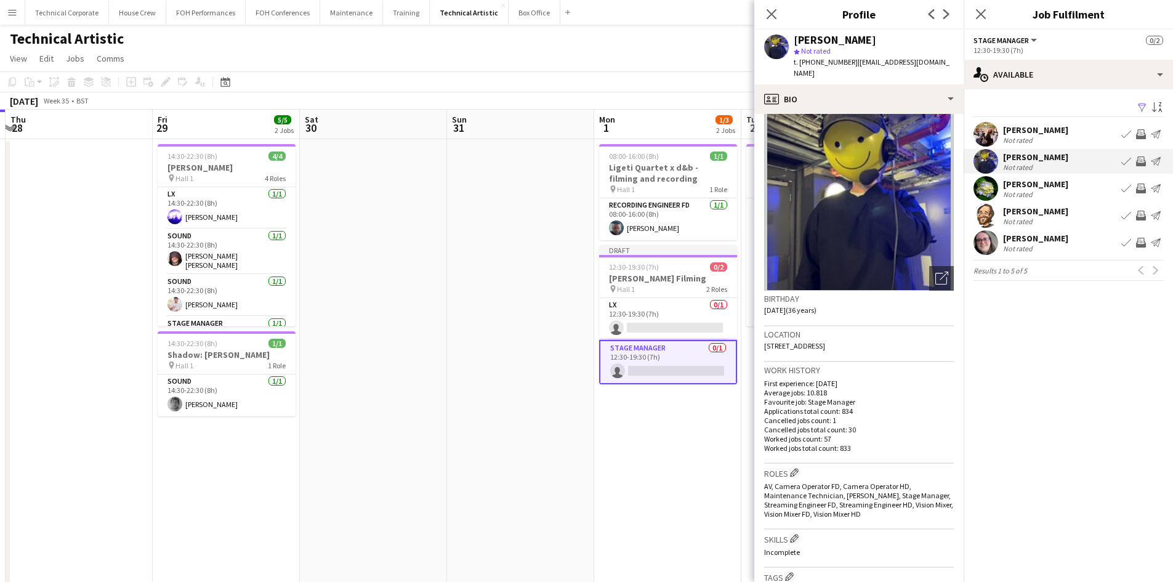
scroll to position [0, 0]
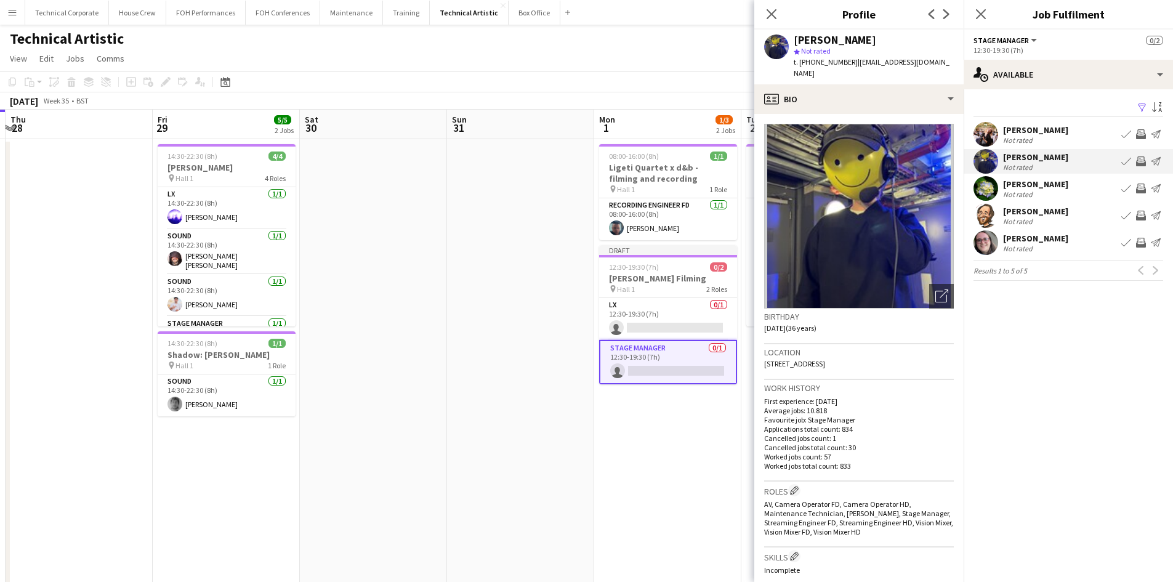
click at [1077, 347] on mat-expansion-panel "users Available Filter Sort asc [PERSON_NAME] Not rated Book crew Invite crew S…" at bounding box center [1067, 335] width 209 height 492
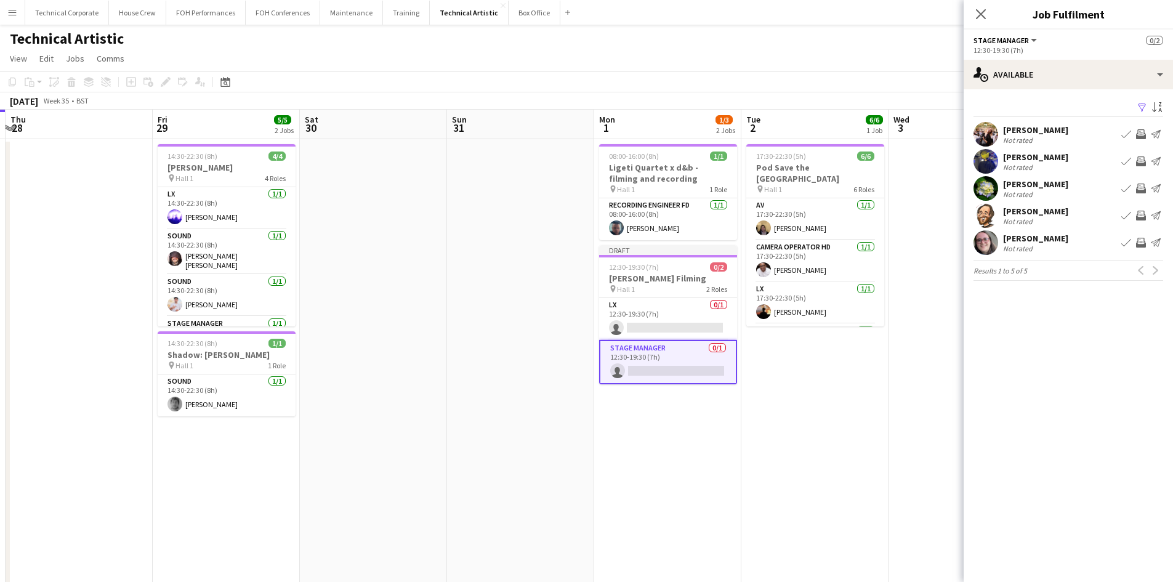
click at [908, 380] on app-date-cell at bounding box center [961, 482] width 147 height 686
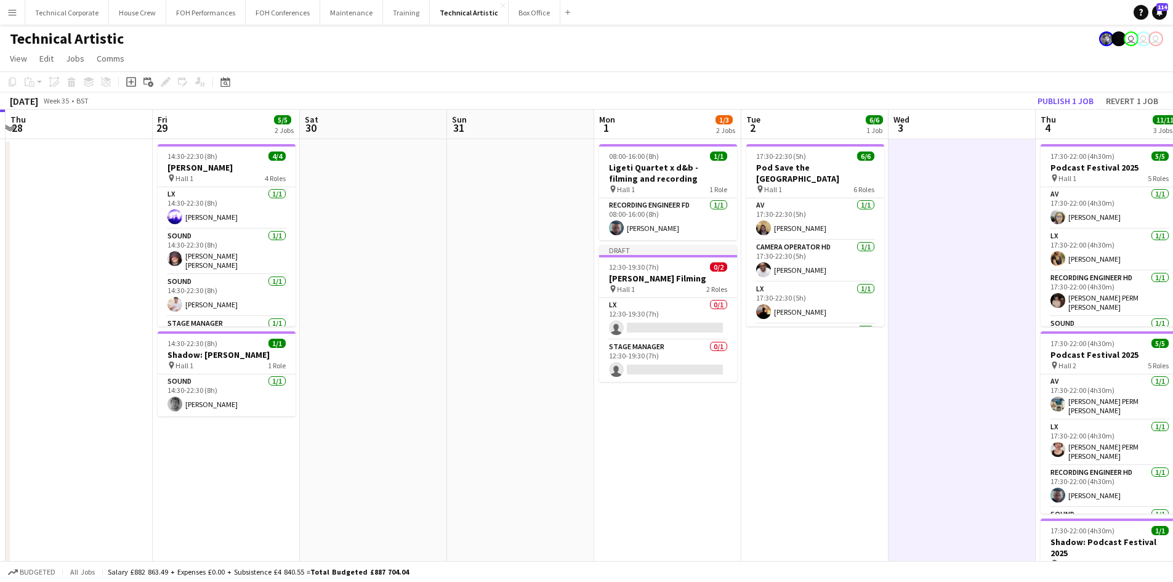
click at [906, 380] on app-date-cell at bounding box center [961, 482] width 147 height 686
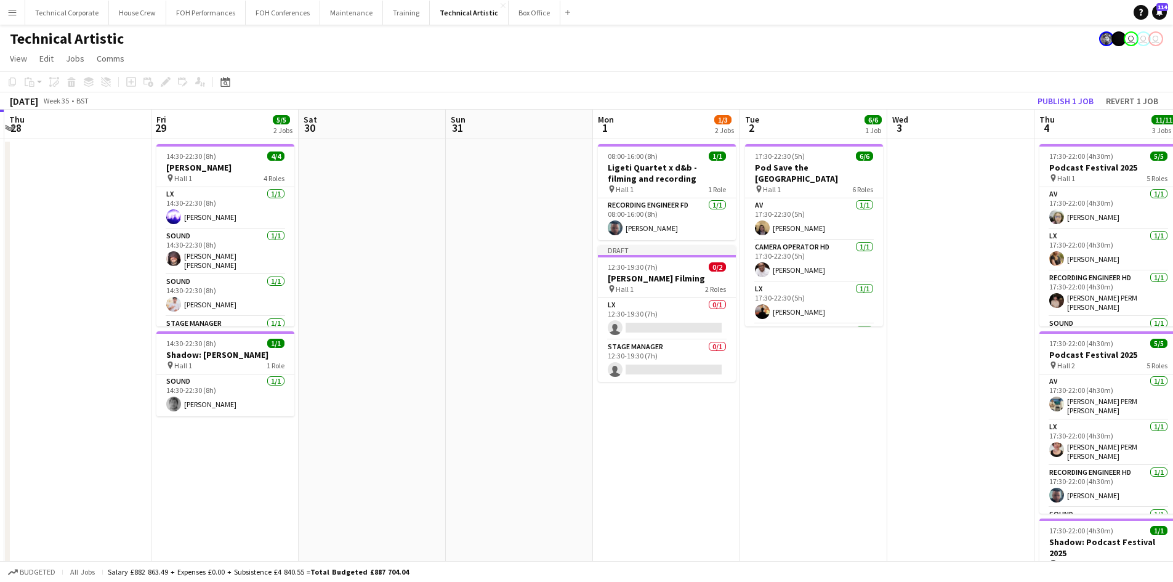
click at [561, 480] on app-date-cell at bounding box center [519, 482] width 147 height 686
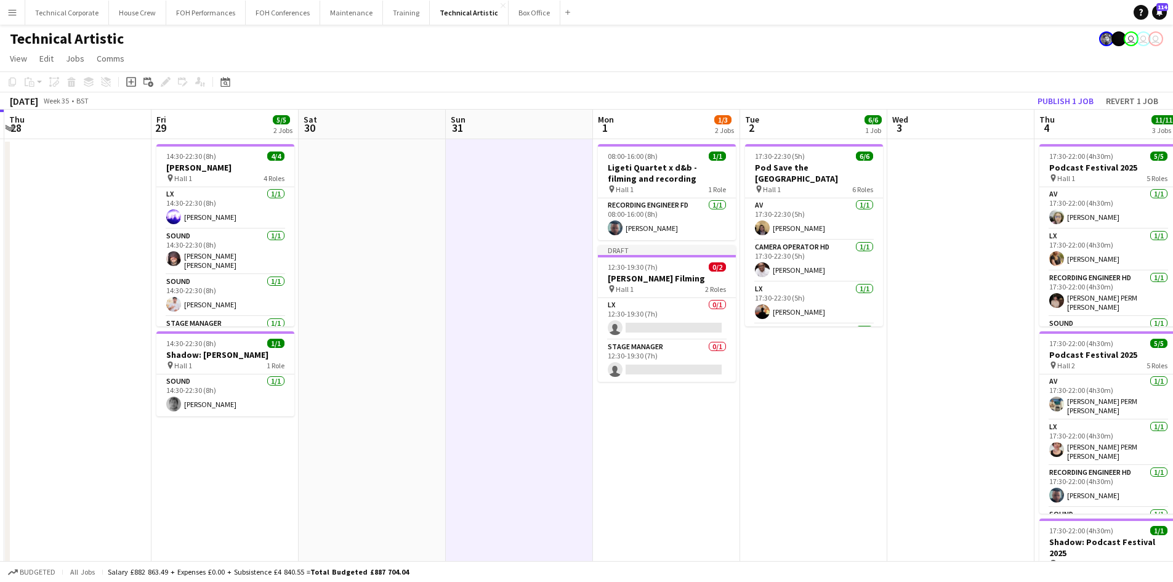
click at [553, 435] on app-date-cell at bounding box center [519, 482] width 147 height 686
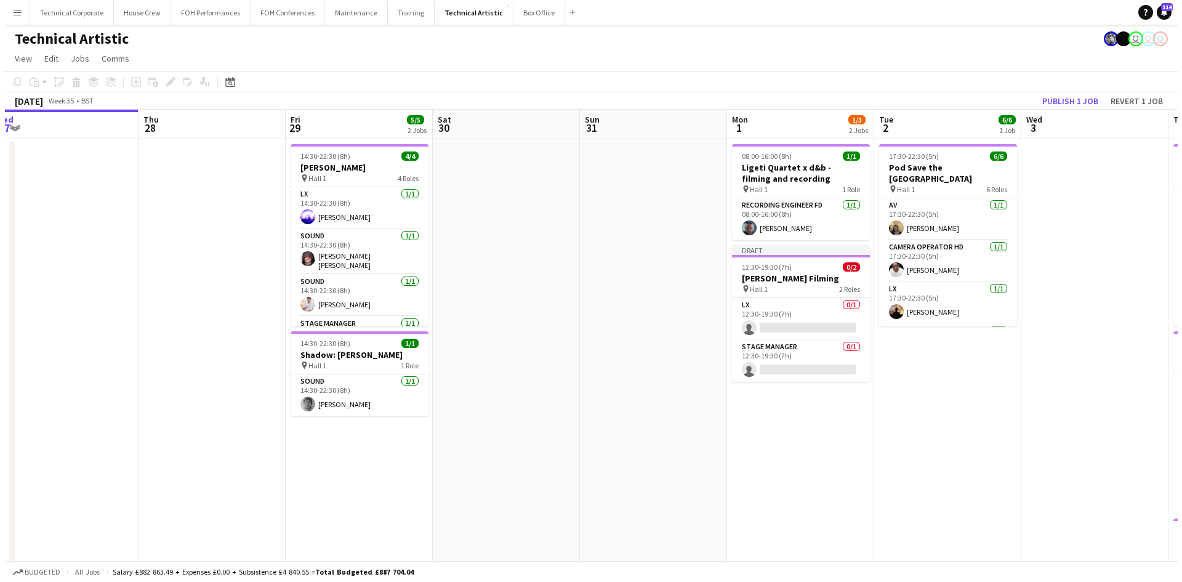
scroll to position [0, 461]
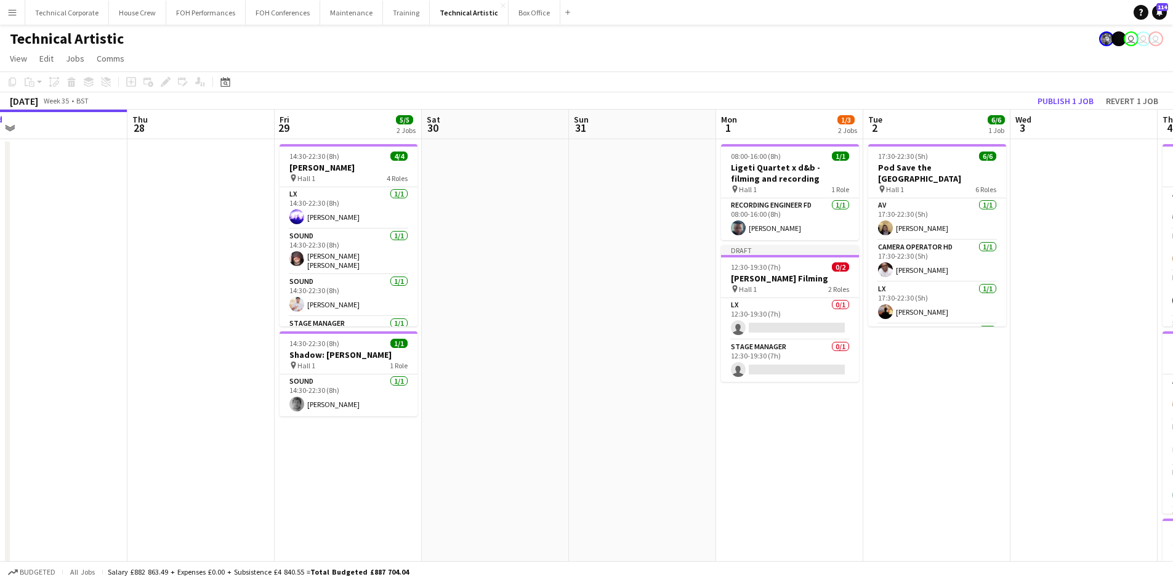
drag, startPoint x: 385, startPoint y: 488, endPoint x: 508, endPoint y: 422, distance: 139.6
click at [508, 422] on app-calendar-viewport "Sun 24 4/4 1 Job Mon 25 4/4 1 Job Tue 26 6/6 3 Jobs Wed 27 Thu 28 Fri 29 5/5 2 …" at bounding box center [586, 468] width 1173 height 716
click at [129, 15] on button "House Crew Close" at bounding box center [137, 13] width 57 height 24
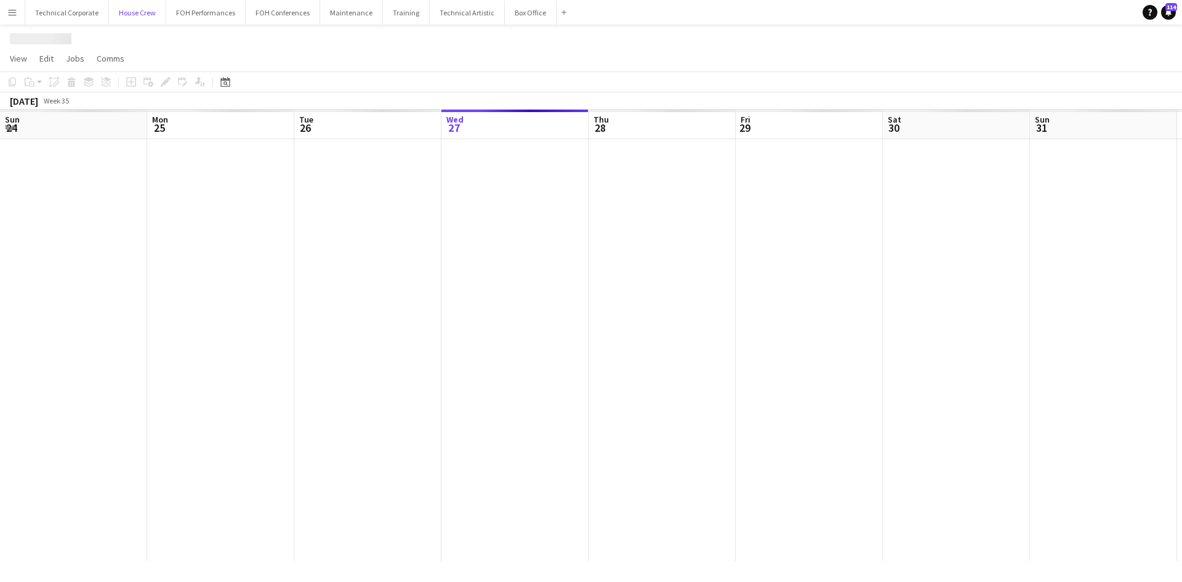
scroll to position [0, 294]
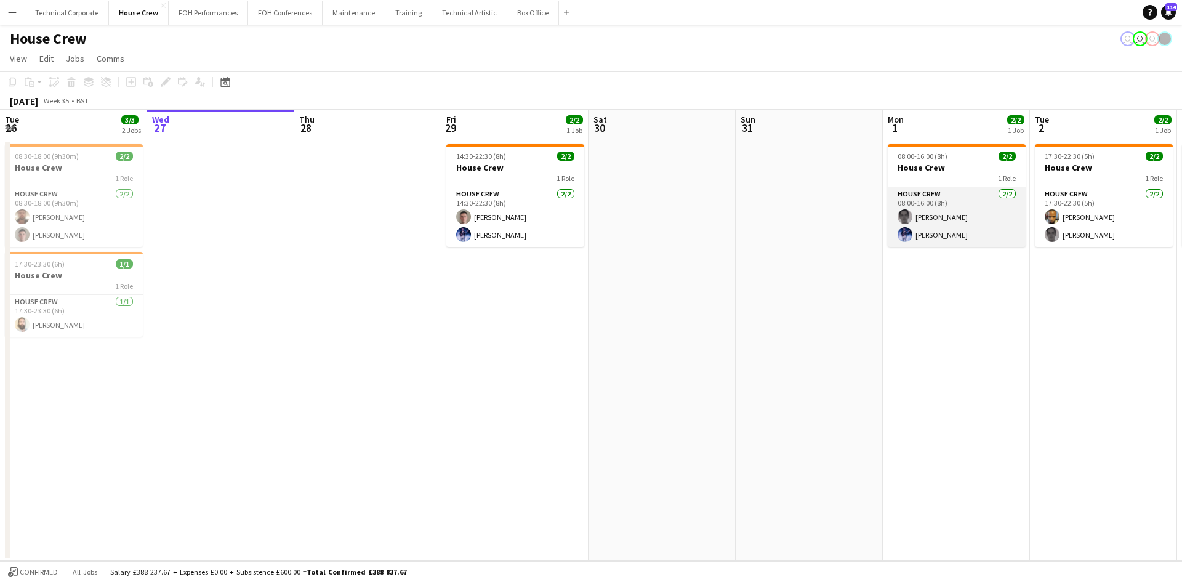
click at [905, 206] on app-card-role "House Crew [DATE] 08:00-16:00 (8h) [PERSON_NAME] [PERSON_NAME]" at bounding box center [957, 217] width 138 height 60
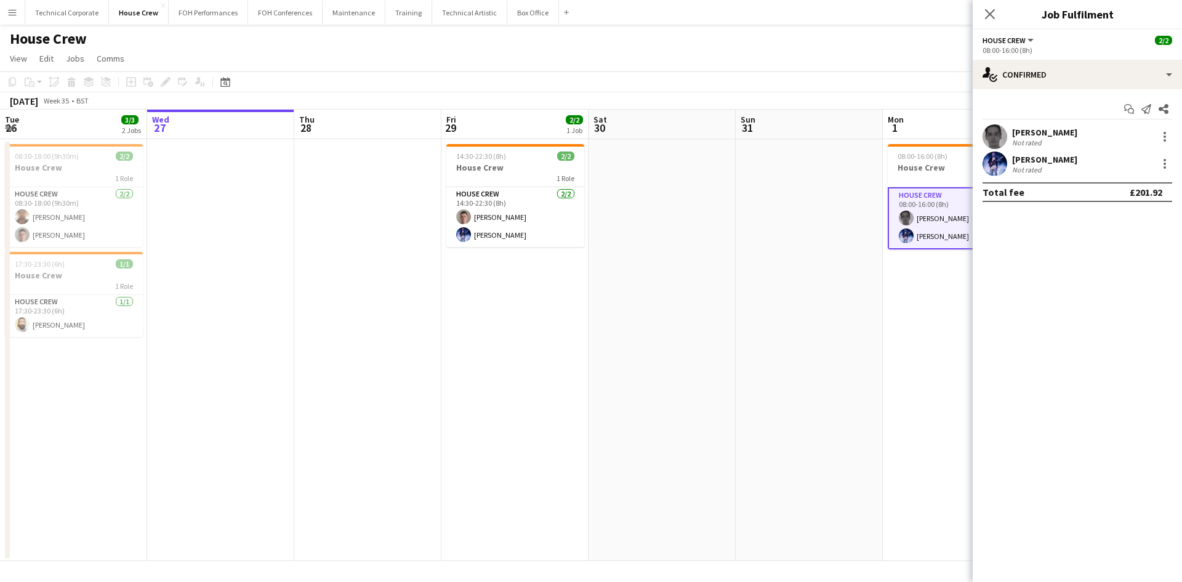
click at [1051, 138] on div "Not rated" at bounding box center [1044, 142] width 65 height 9
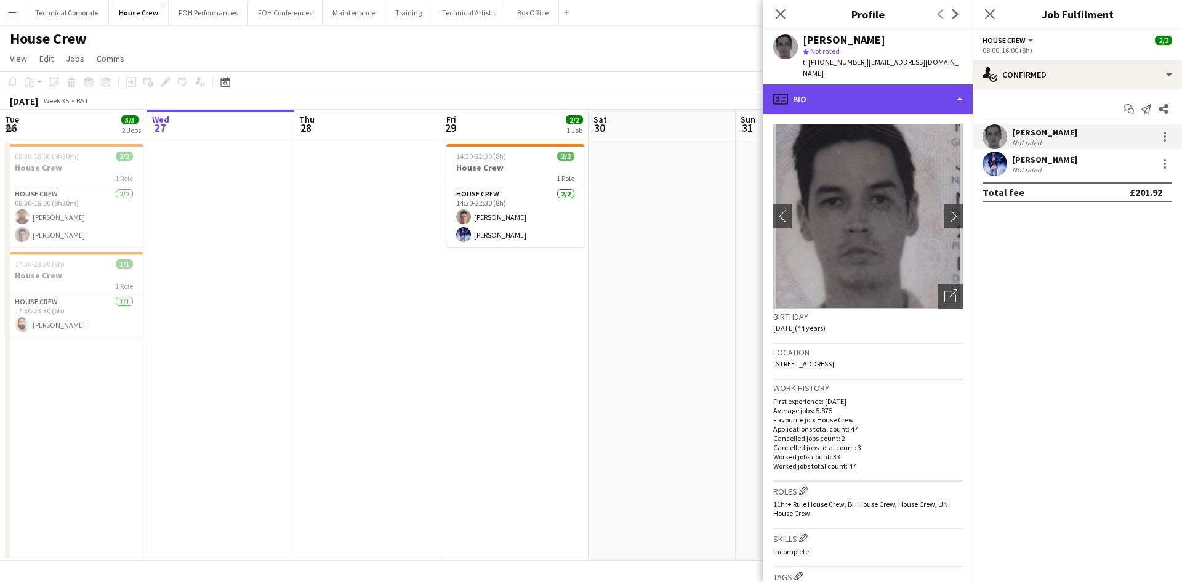
click at [881, 86] on div "profile Bio" at bounding box center [867, 99] width 209 height 30
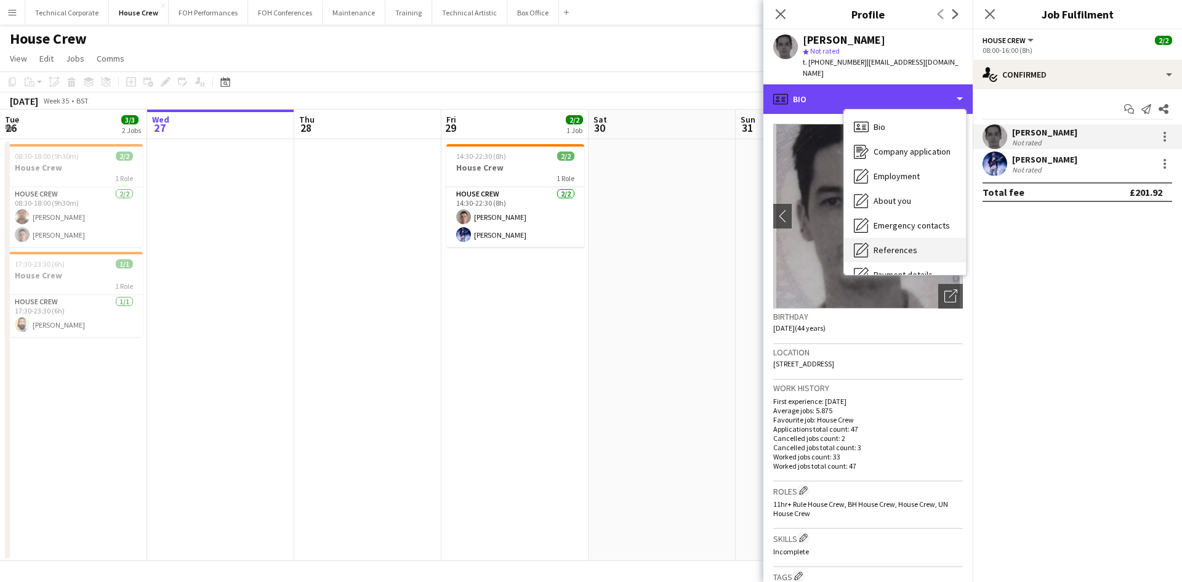
scroll to position [165, 0]
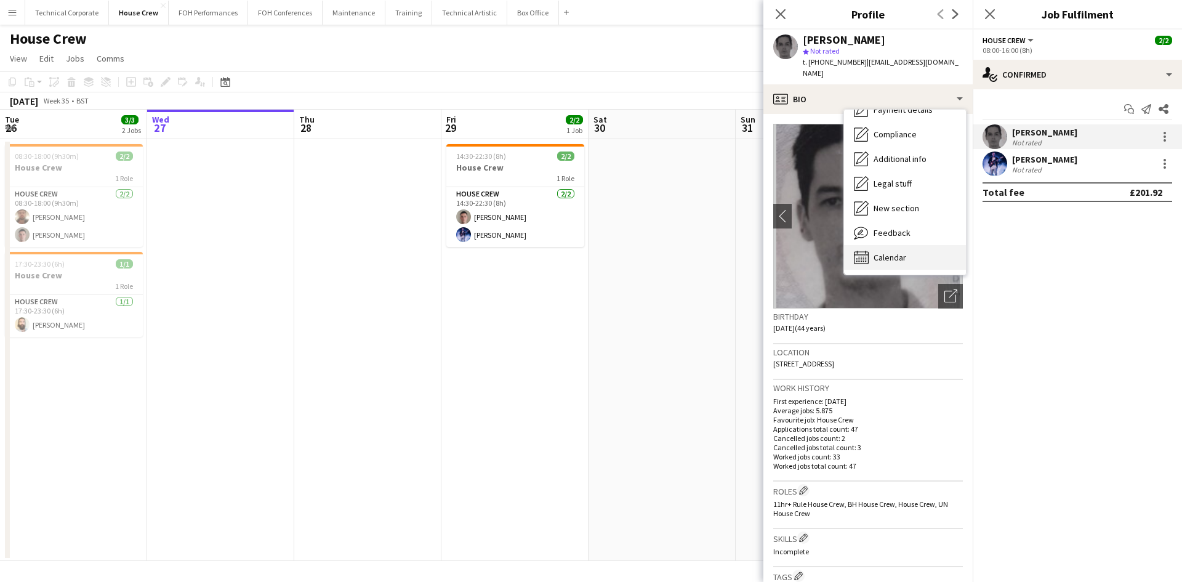
click at [881, 252] on span "Calendar" at bounding box center [889, 257] width 33 height 11
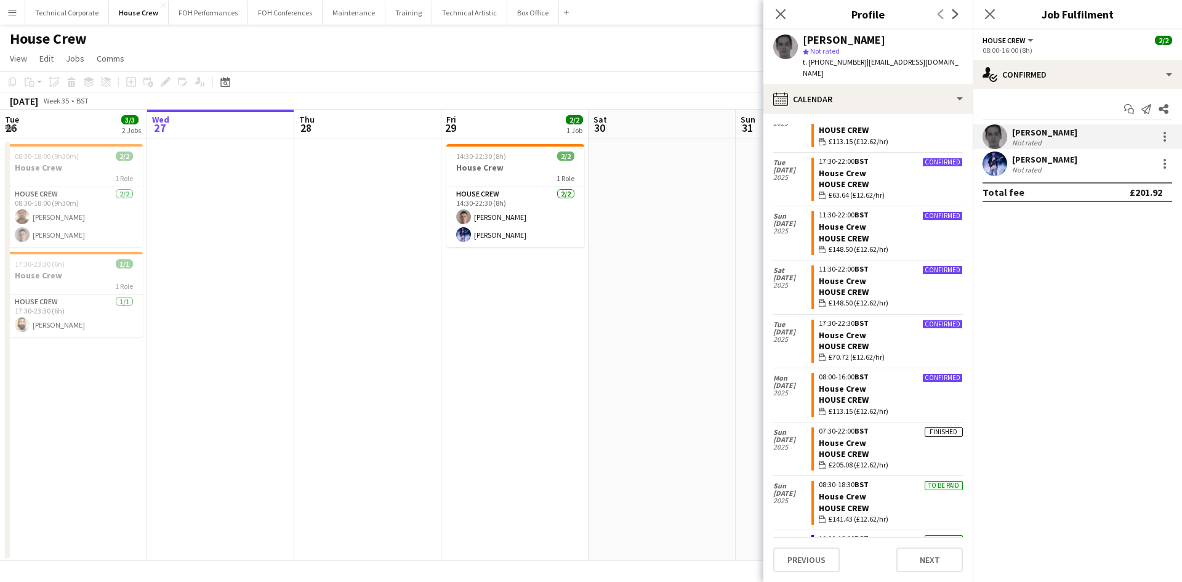
scroll to position [806, 0]
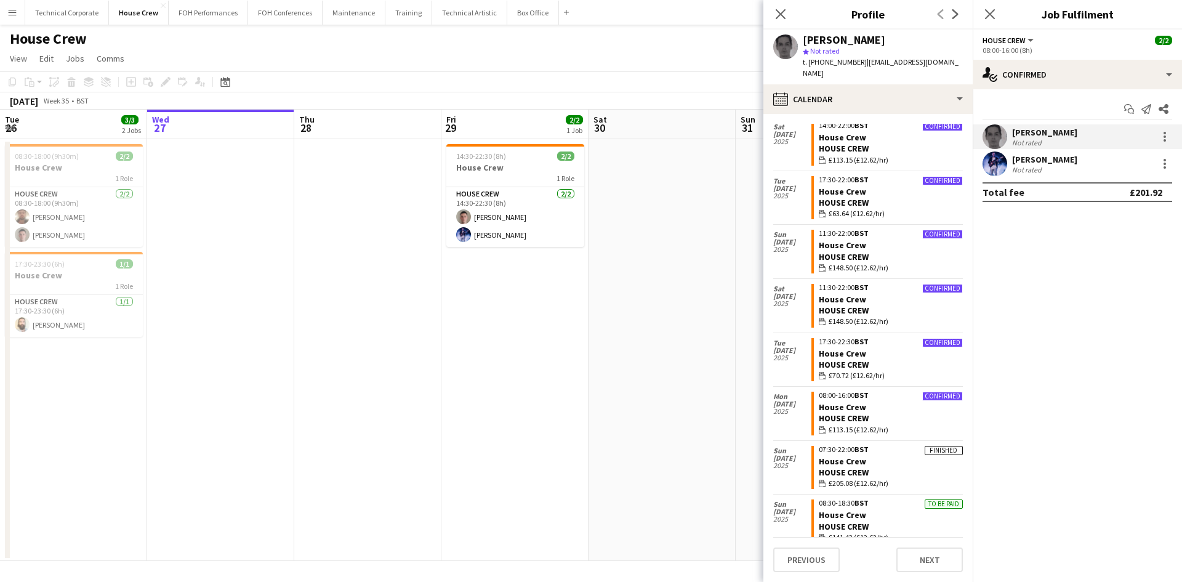
click at [1079, 168] on div "[PERSON_NAME] Not rated" at bounding box center [1077, 163] width 209 height 25
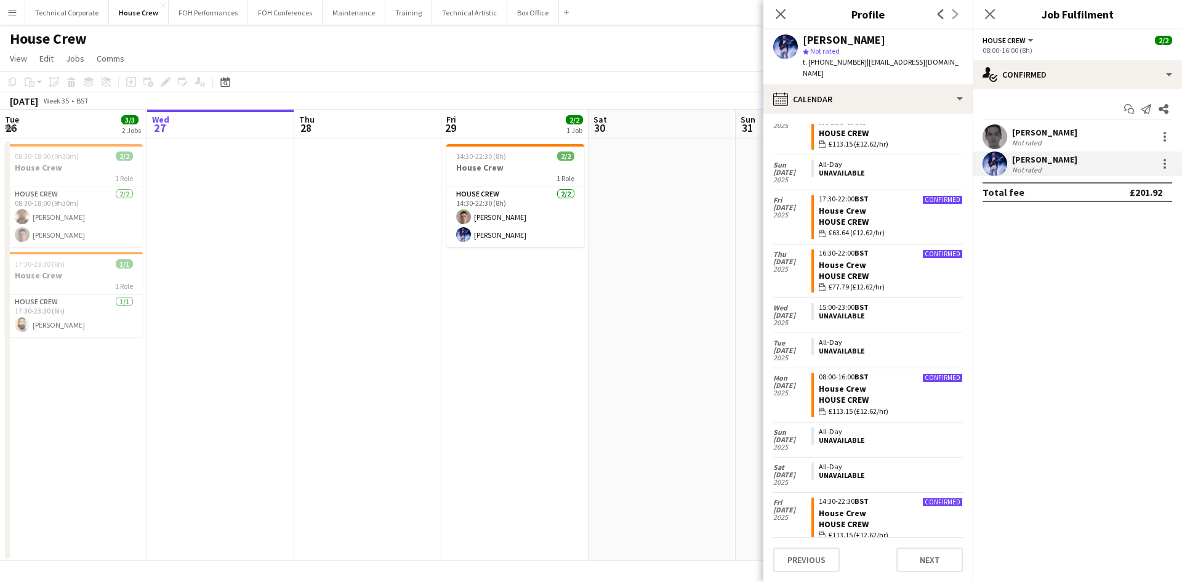
scroll to position [2425, 0]
click at [1112, 324] on mat-expansion-panel "check Confirmed Start chat Send notification Share [PERSON_NAME] Not rated [PER…" at bounding box center [1077, 335] width 209 height 492
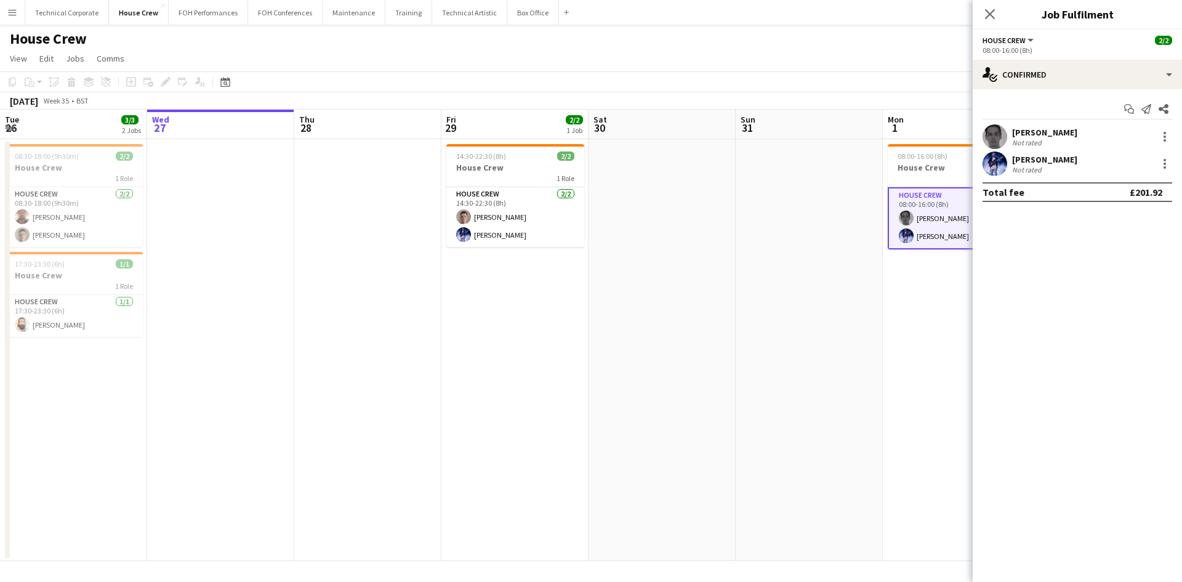
click at [741, 393] on app-date-cell at bounding box center [809, 350] width 147 height 422
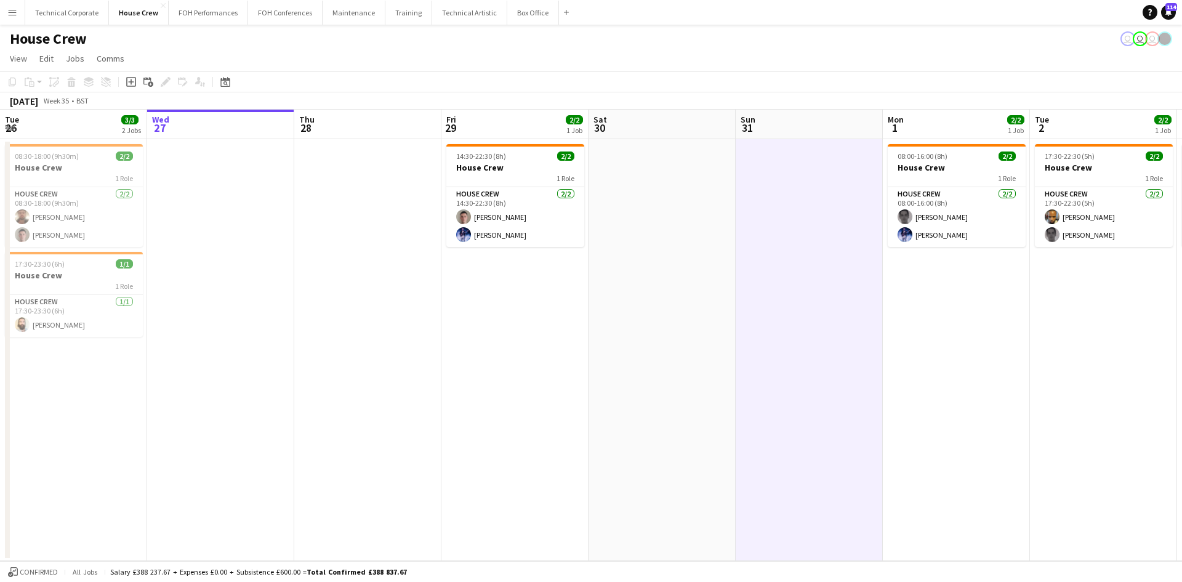
click at [821, 295] on app-date-cell at bounding box center [809, 350] width 147 height 422
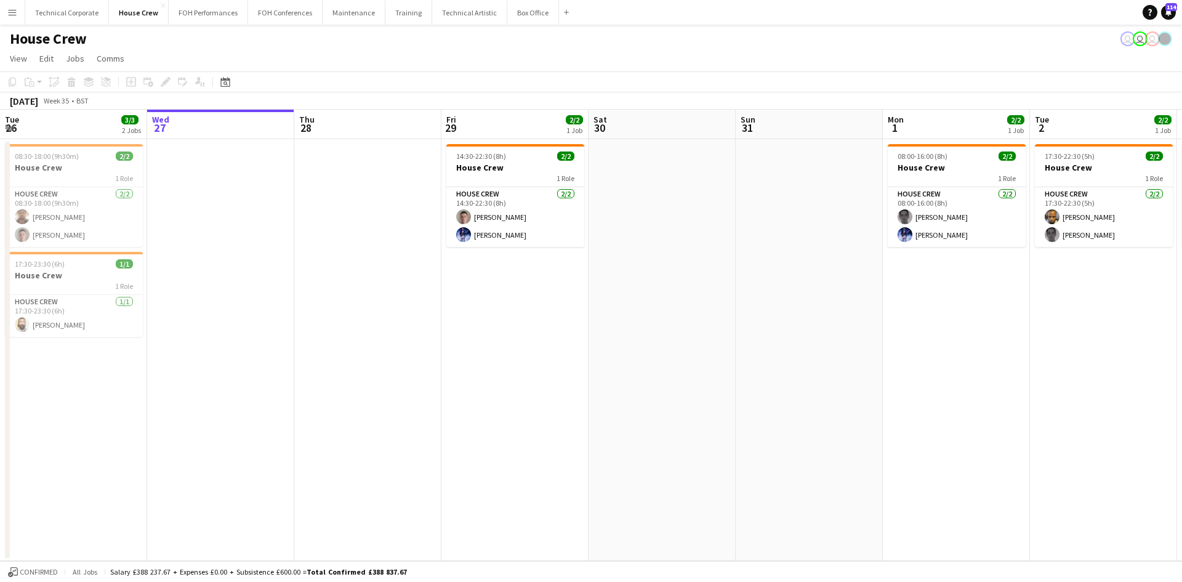
scroll to position [0, 294]
